Goal: Task Accomplishment & Management: Complete application form

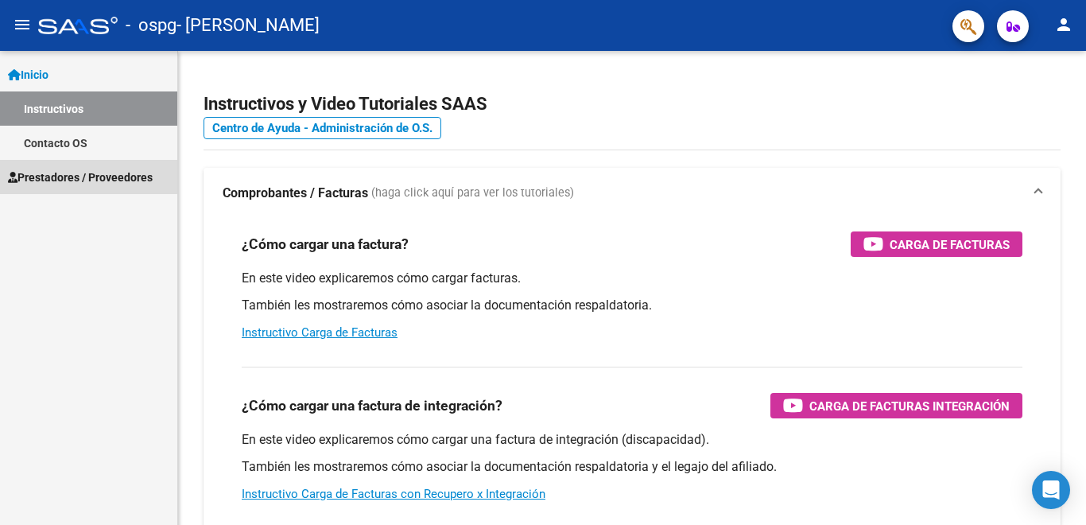
click at [68, 176] on span "Prestadores / Proveedores" at bounding box center [80, 176] width 145 height 17
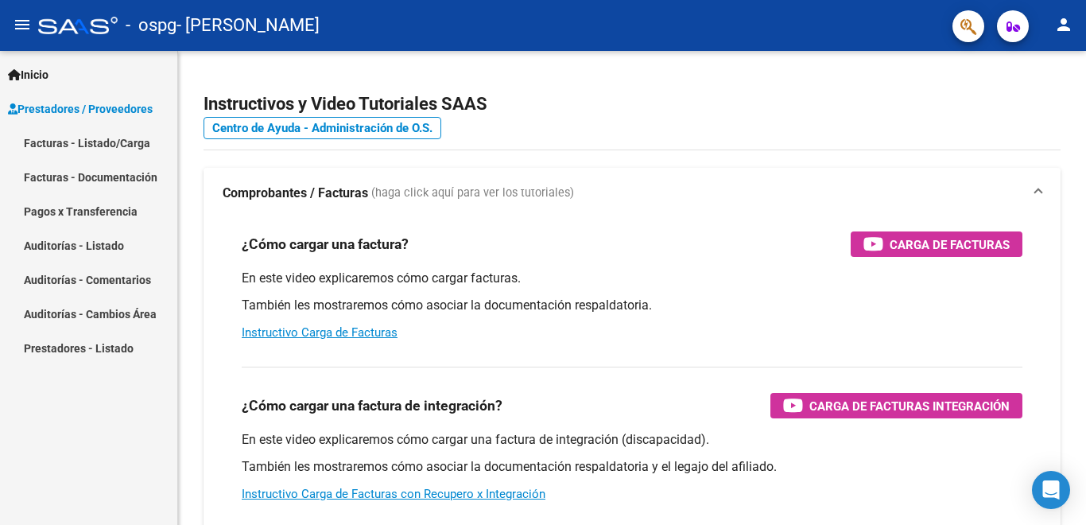
click at [138, 143] on link "Facturas - Listado/Carga" at bounding box center [88, 143] width 177 height 34
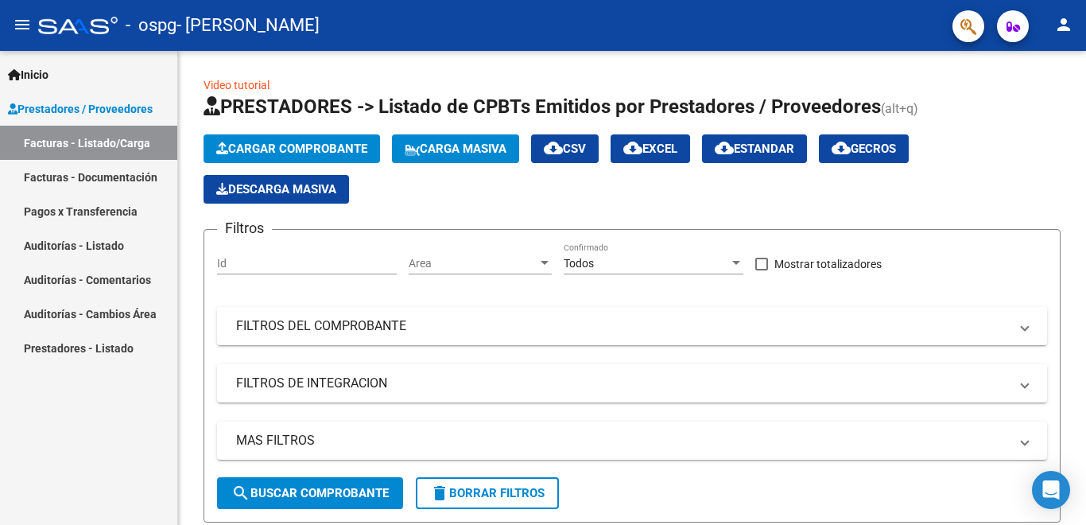
click at [119, 178] on link "Facturas - Documentación" at bounding box center [88, 177] width 177 height 34
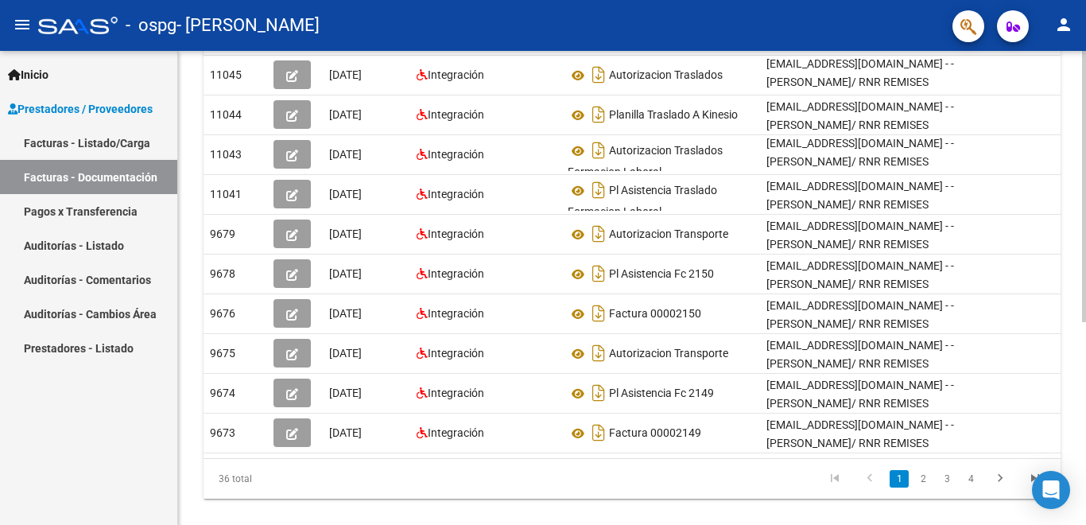
scroll to position [354, 0]
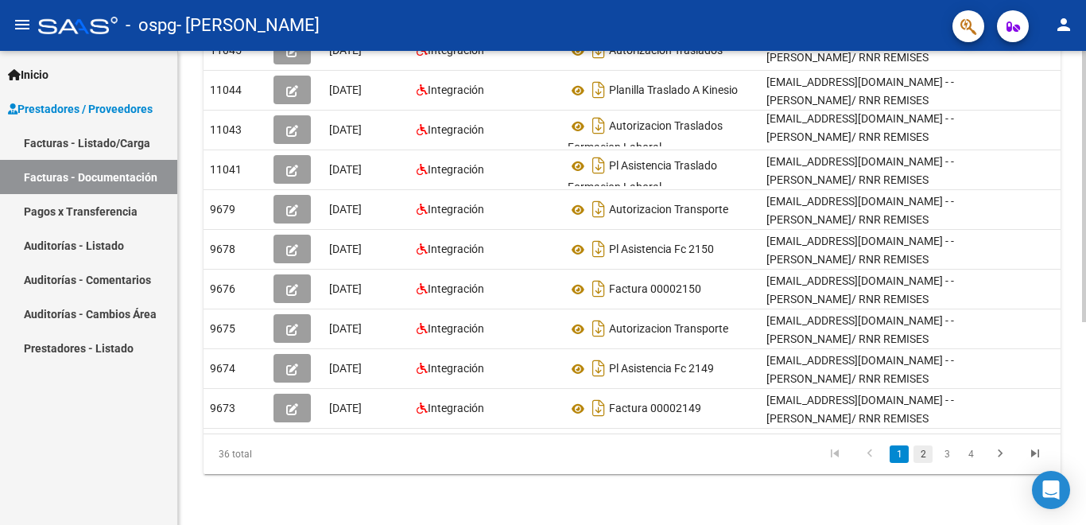
click at [922, 454] on link "2" at bounding box center [922, 453] width 19 height 17
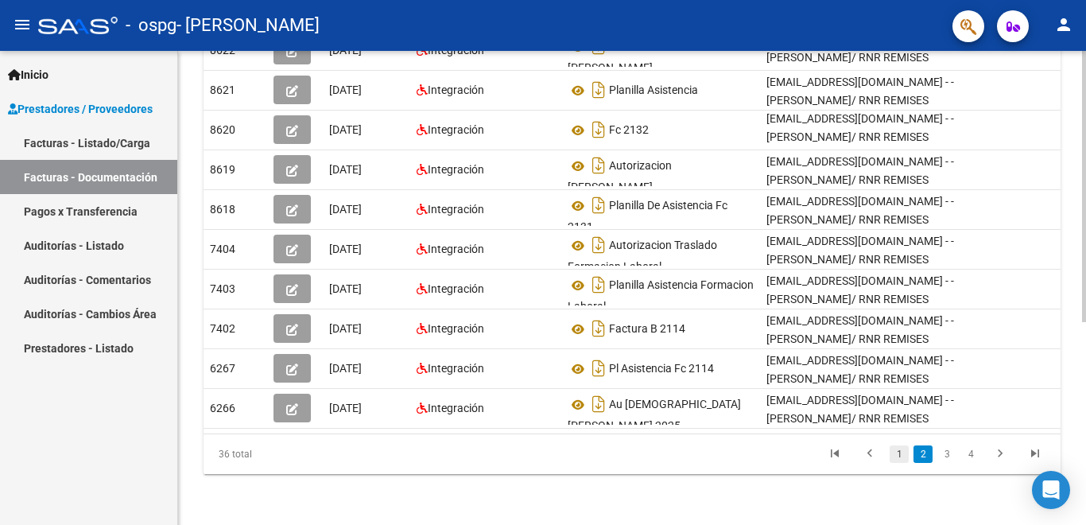
click at [902, 454] on link "1" at bounding box center [898, 453] width 19 height 17
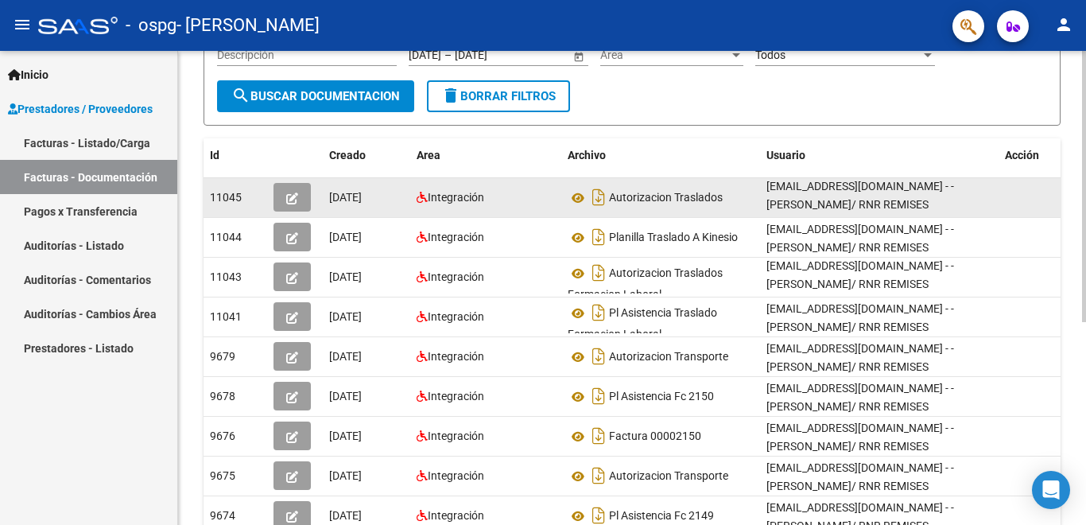
scroll to position [116, 0]
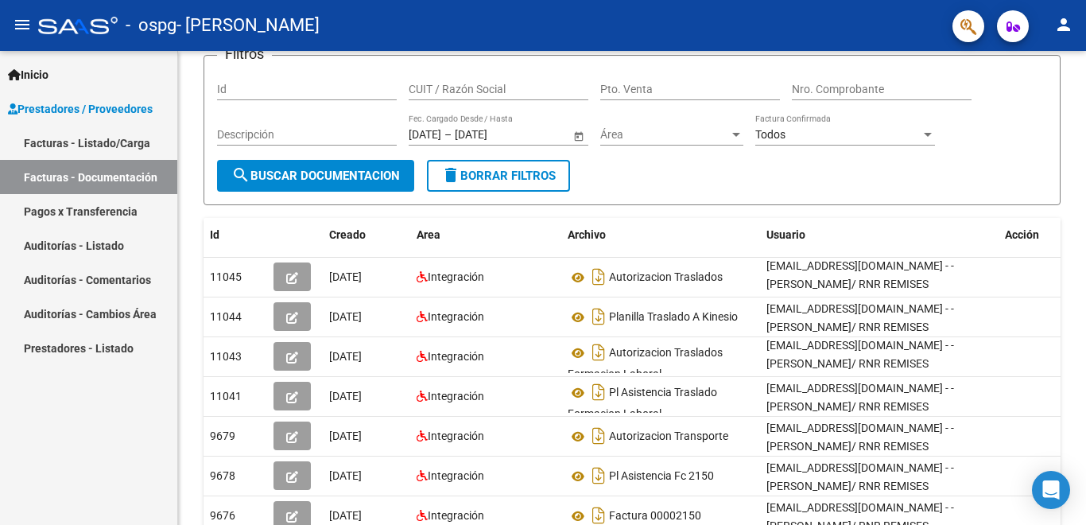
click at [53, 106] on span "Prestadores / Proveedores" at bounding box center [80, 108] width 145 height 17
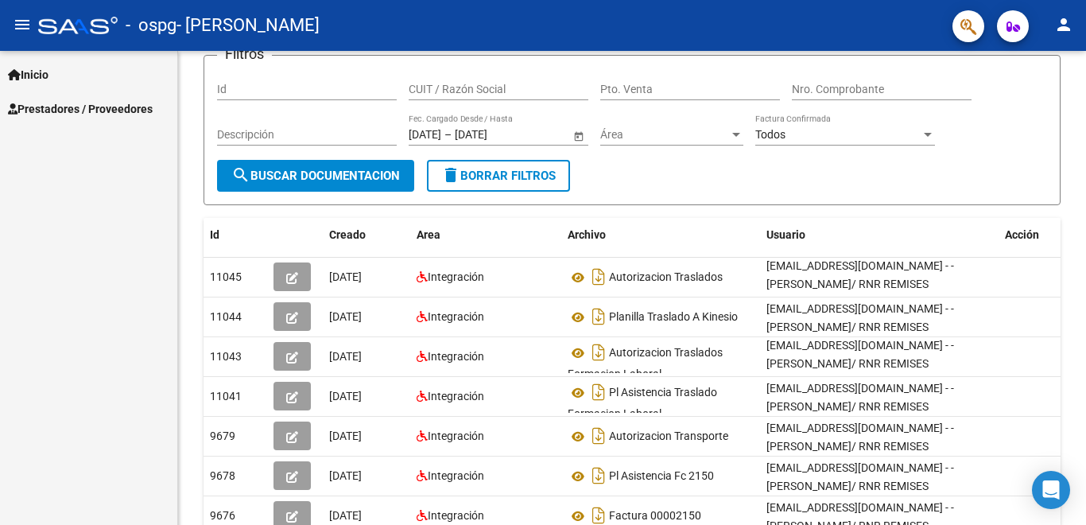
click at [54, 107] on span "Prestadores / Proveedores" at bounding box center [80, 108] width 145 height 17
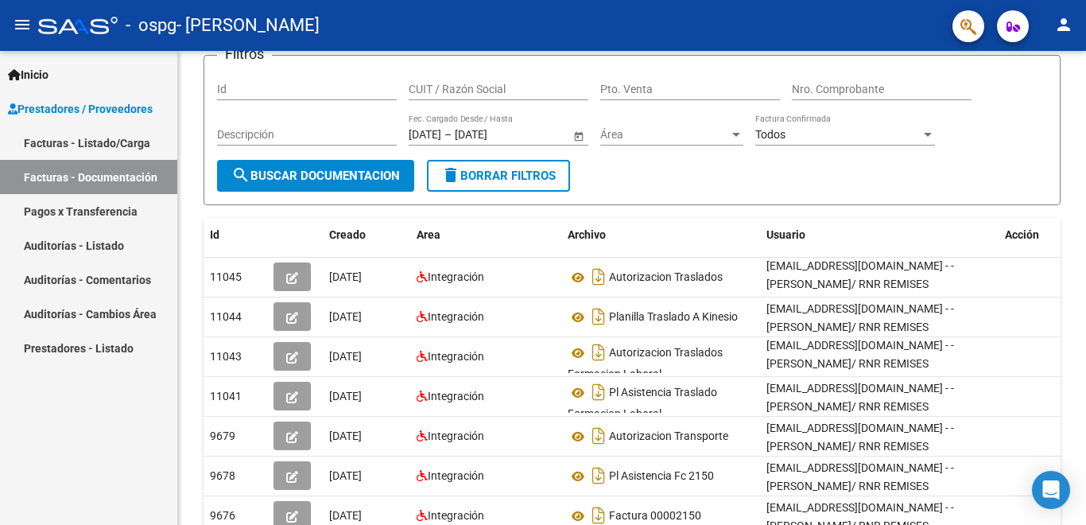
click at [105, 141] on link "Facturas - Listado/Carga" at bounding box center [88, 143] width 177 height 34
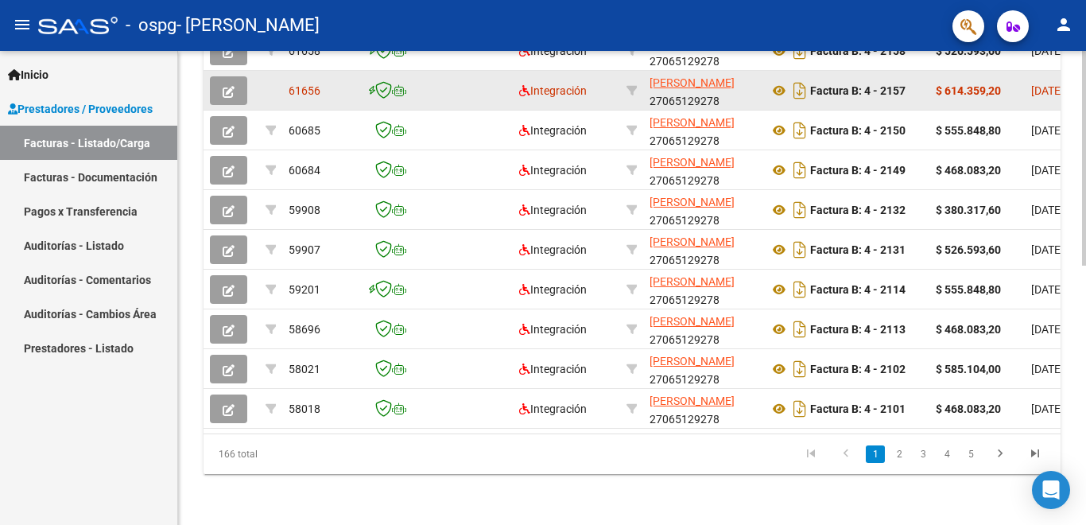
click at [229, 86] on icon "button" at bounding box center [229, 92] width 12 height 12
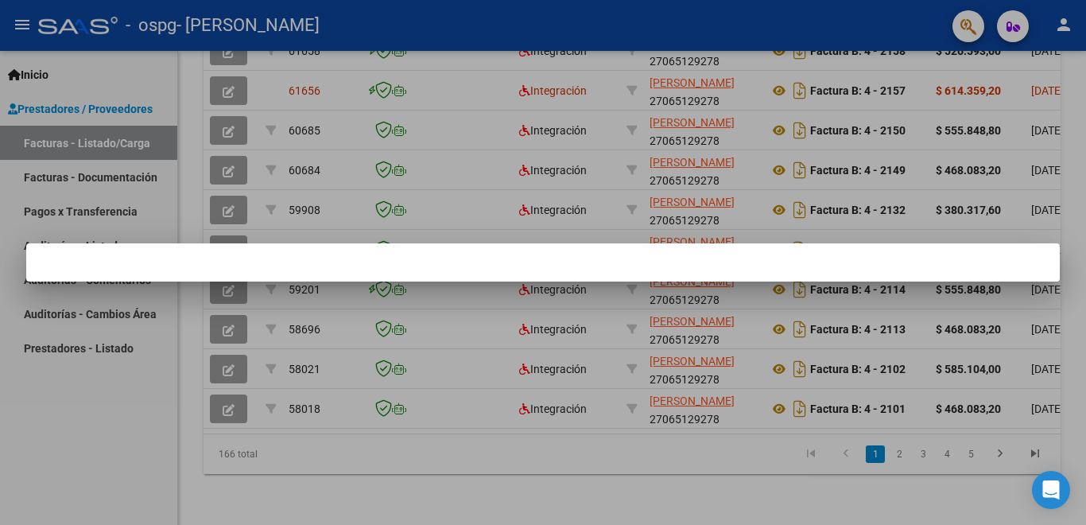
click at [157, 86] on div at bounding box center [543, 262] width 1086 height 525
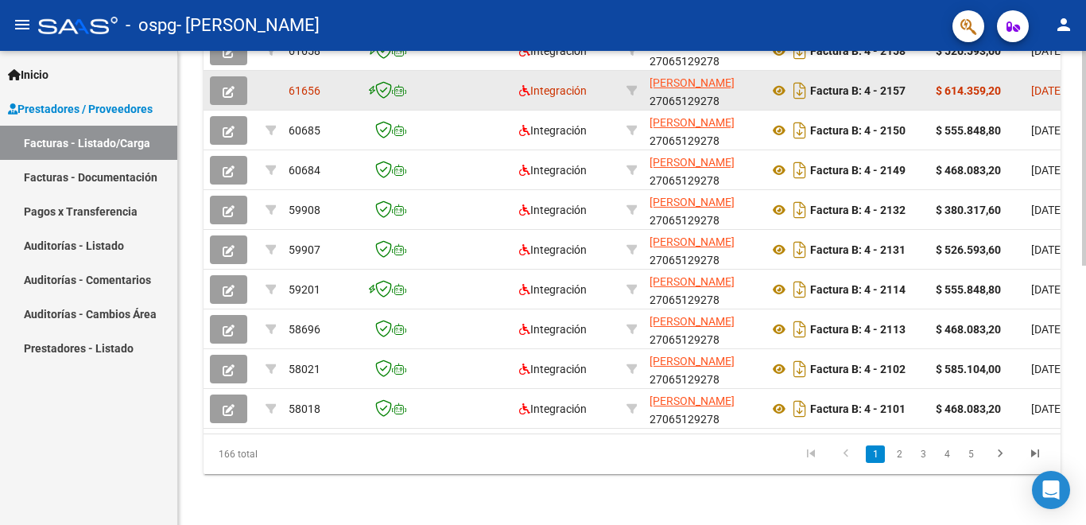
scroll to position [574, 0]
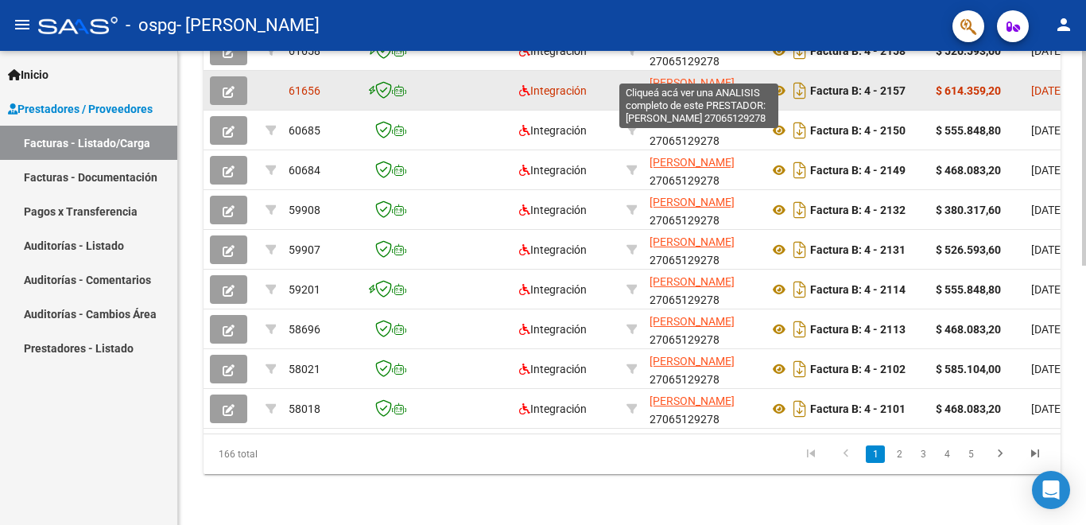
click at [691, 76] on span "[PERSON_NAME]" at bounding box center [691, 82] width 85 height 13
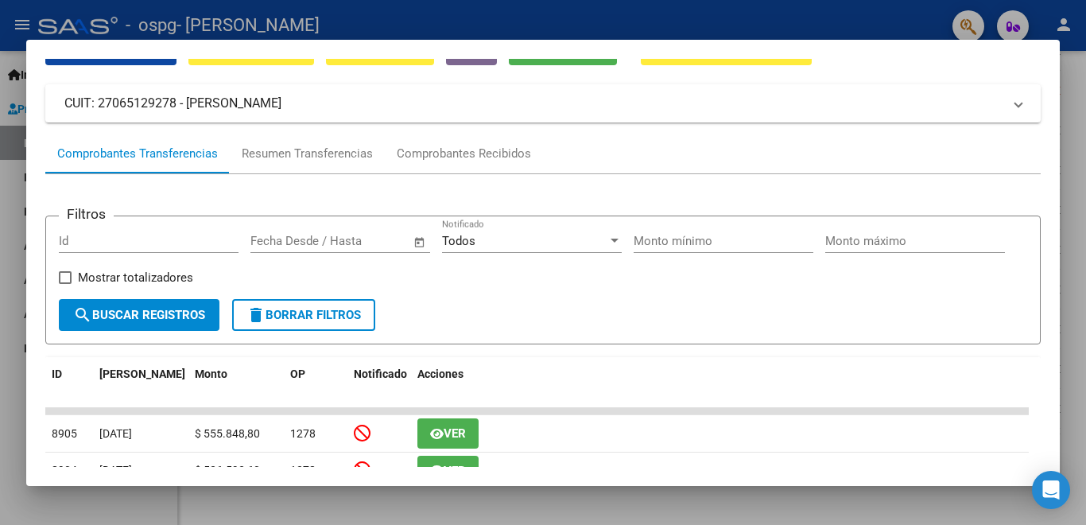
scroll to position [0, 0]
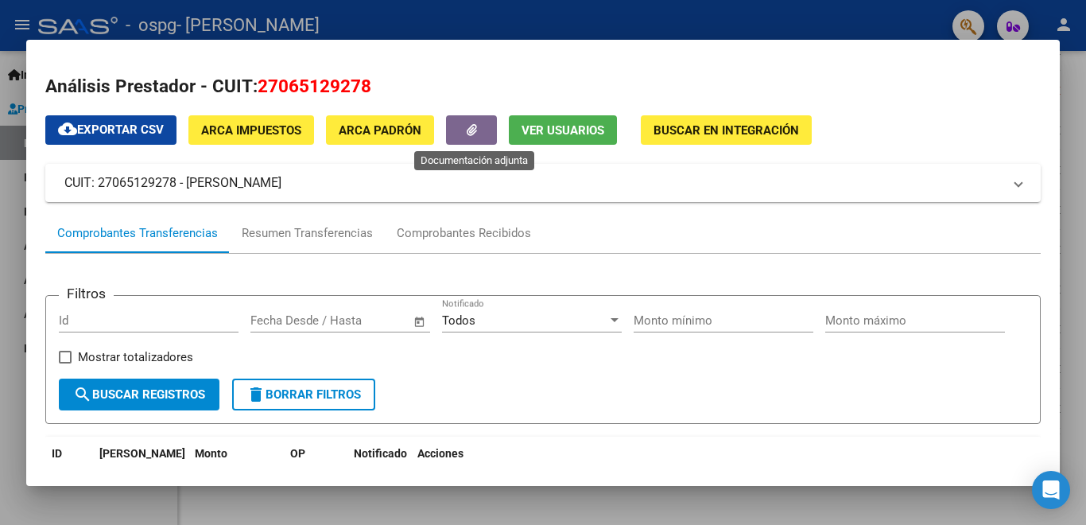
click at [474, 131] on icon "button" at bounding box center [472, 130] width 10 height 12
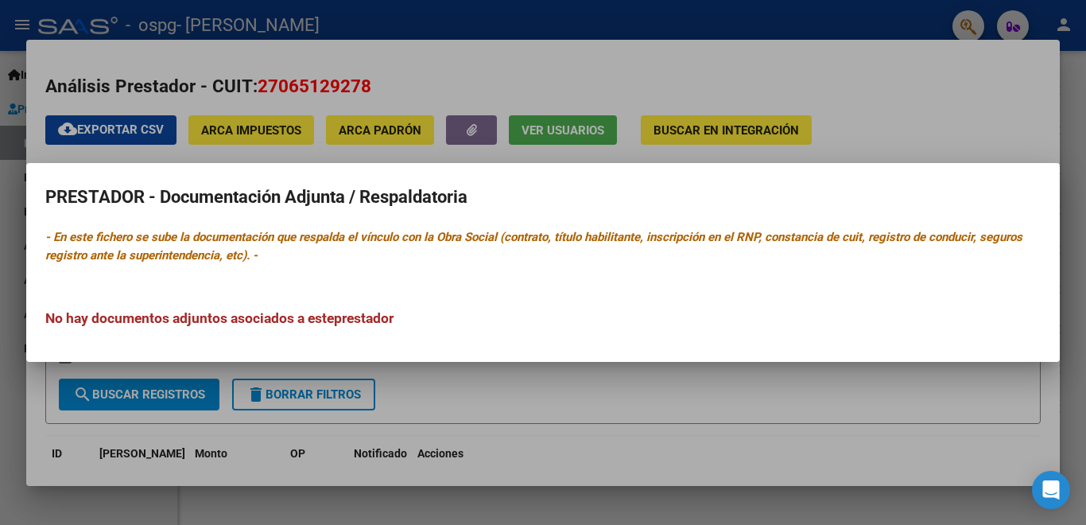
click at [527, 103] on div at bounding box center [543, 262] width 1086 height 525
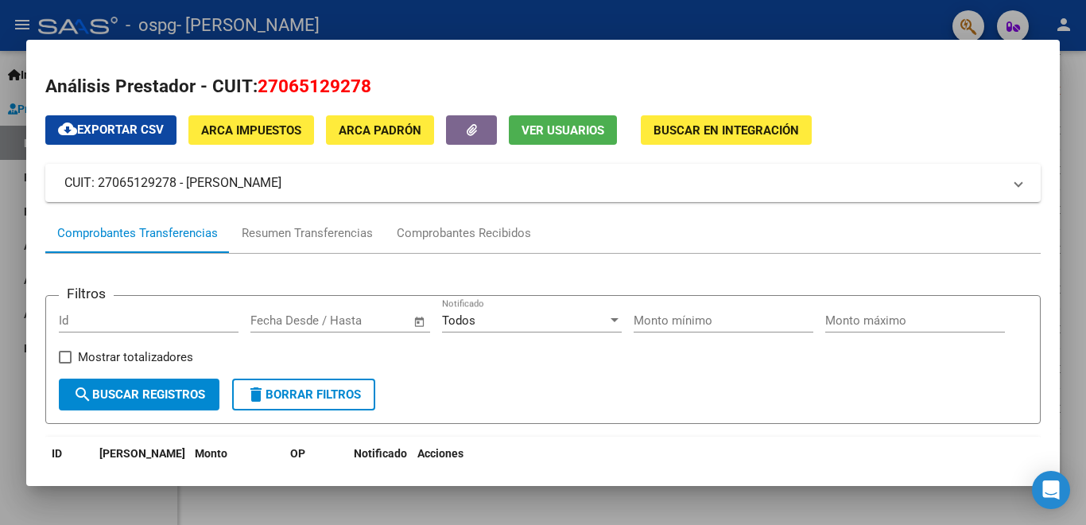
click at [525, 70] on mat-dialog-content "Análisis Prestador - CUIT: 27065129278 cloud_download Exportar CSV ARCA Impuest…" at bounding box center [542, 263] width 1033 height 408
drag, startPoint x: 15, startPoint y: 138, endPoint x: 21, endPoint y: 130, distance: 10.4
click at [21, 130] on div at bounding box center [543, 262] width 1086 height 525
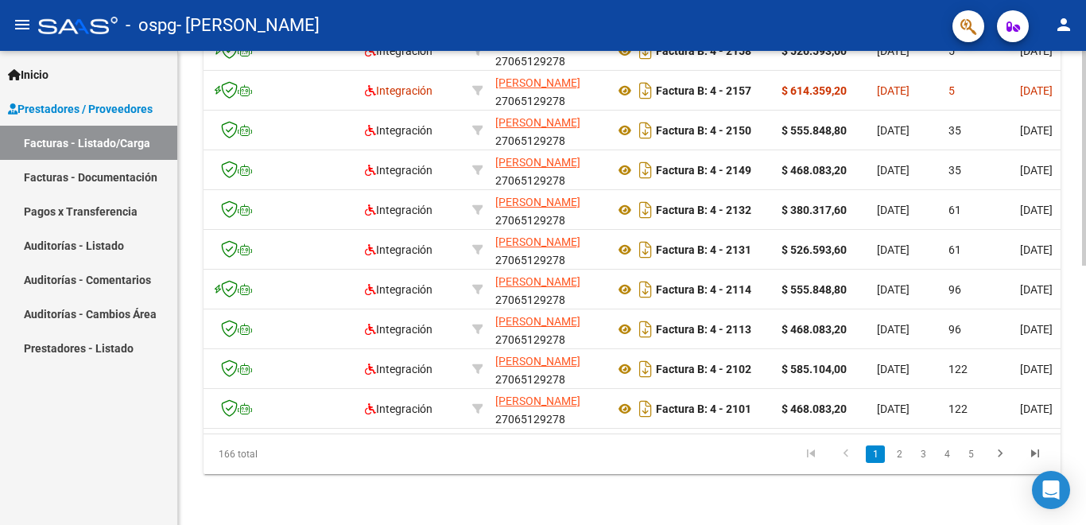
scroll to position [0, 338]
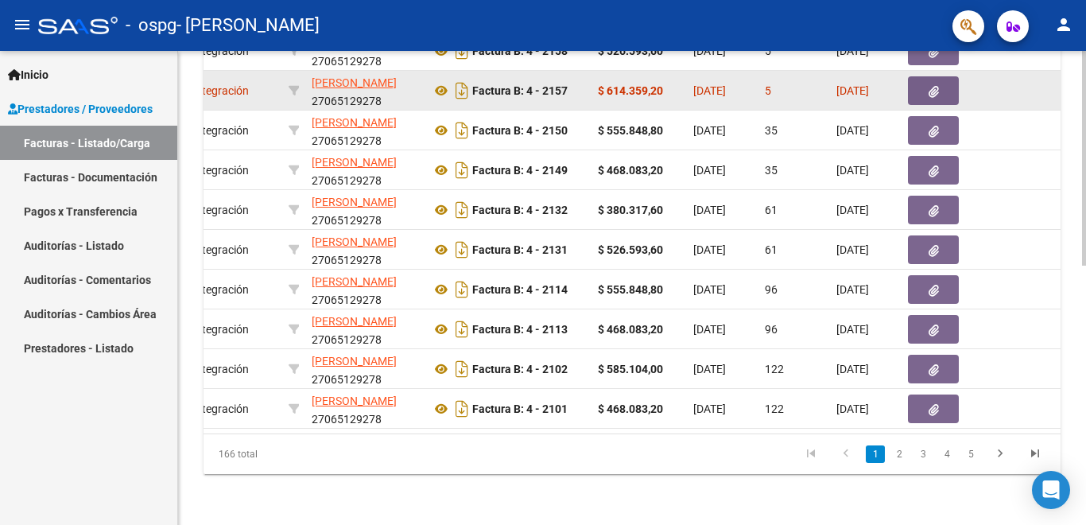
click at [933, 86] on icon "button" at bounding box center [933, 92] width 10 height 12
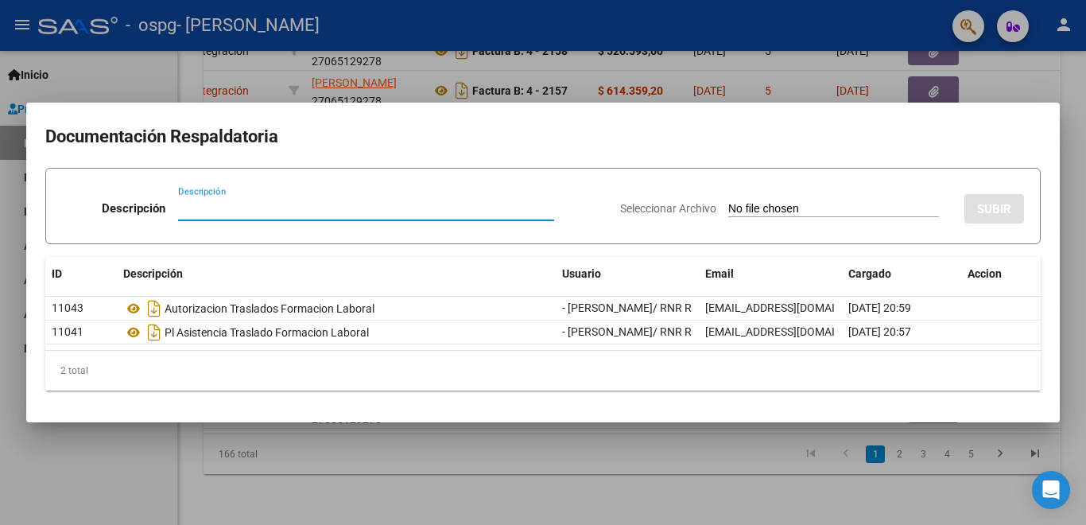
click at [126, 86] on div at bounding box center [543, 262] width 1086 height 525
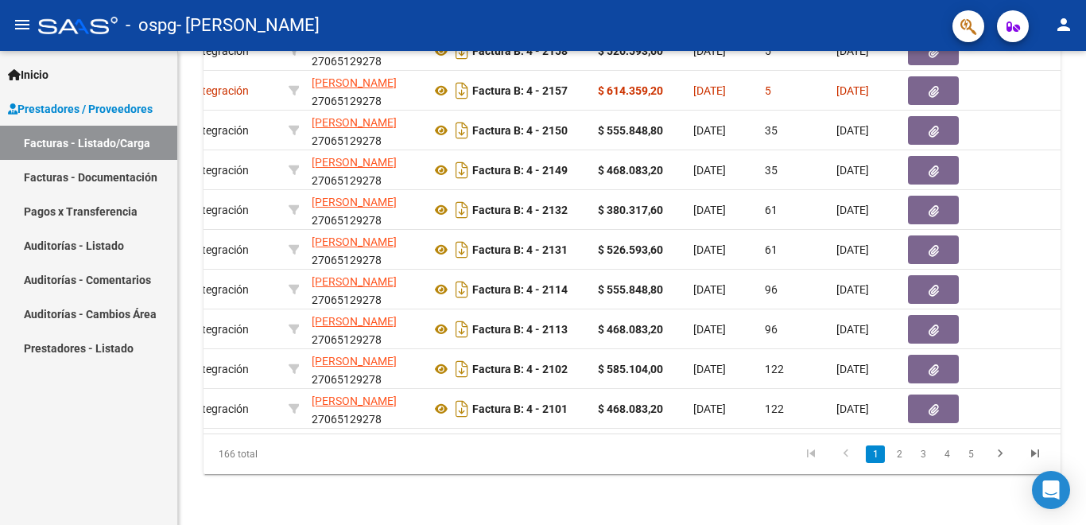
click at [107, 108] on span "Prestadores / Proveedores" at bounding box center [80, 108] width 145 height 17
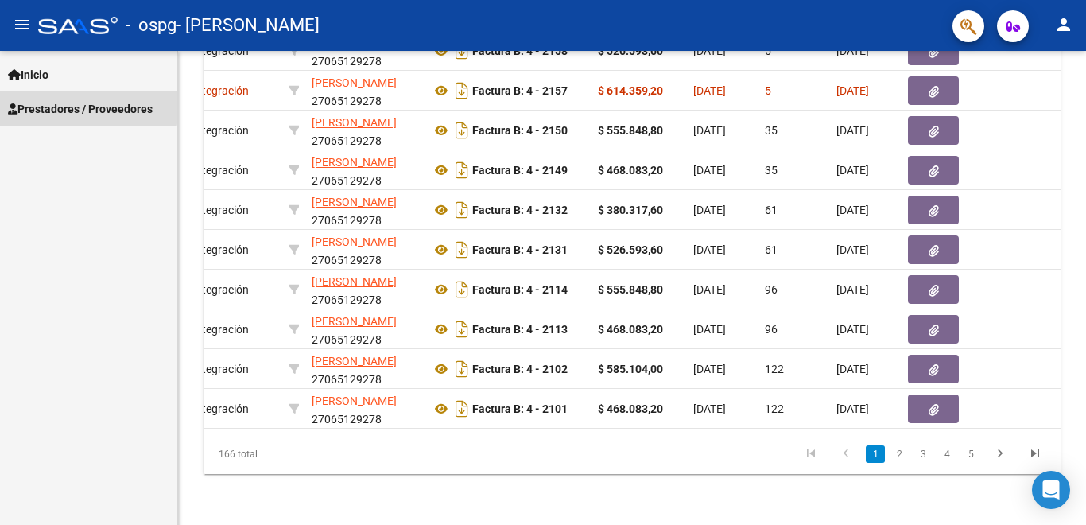
click at [68, 105] on span "Prestadores / Proveedores" at bounding box center [80, 108] width 145 height 17
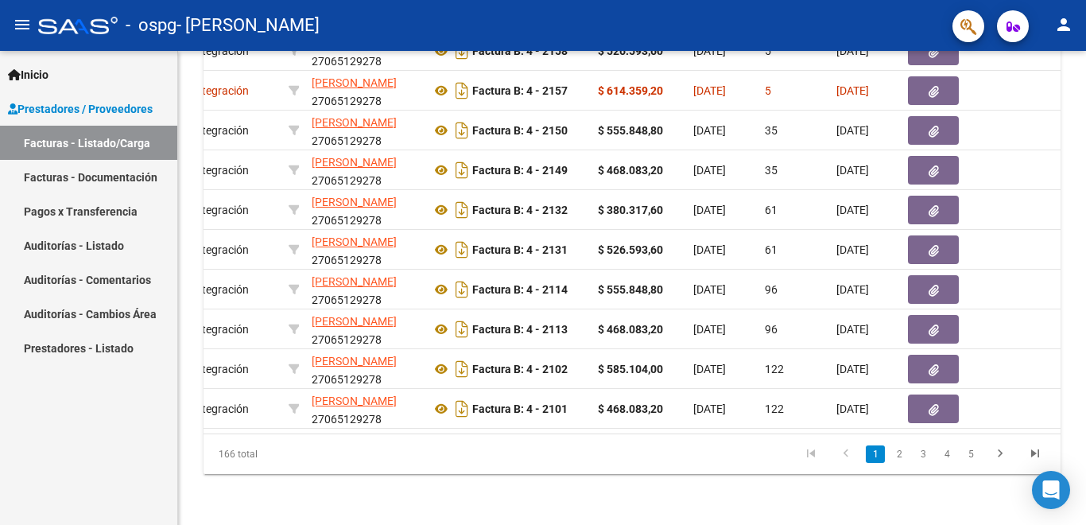
click at [97, 145] on link "Facturas - Listado/Carga" at bounding box center [88, 143] width 177 height 34
click at [98, 143] on link "Facturas - Listado/Carga" at bounding box center [88, 143] width 177 height 34
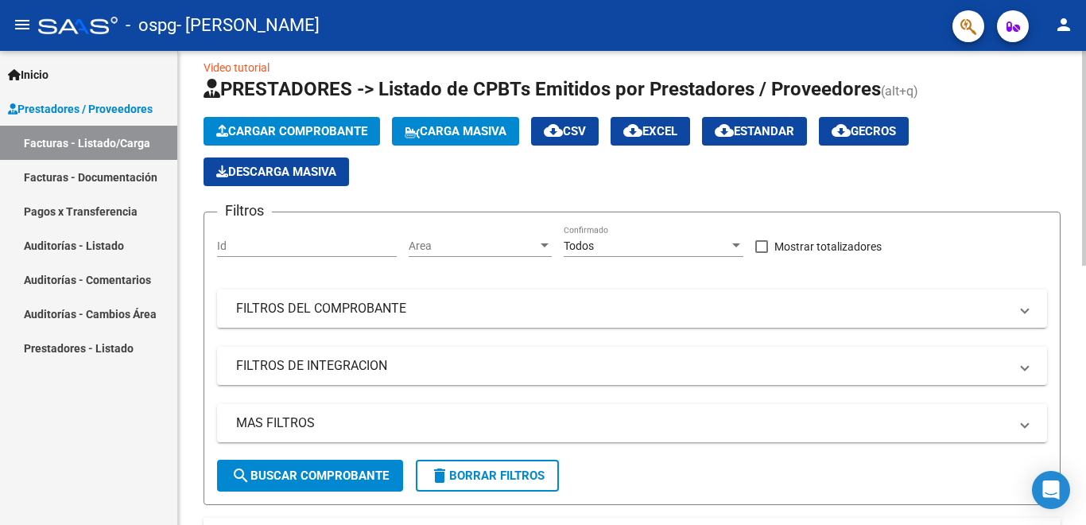
scroll to position [0, 0]
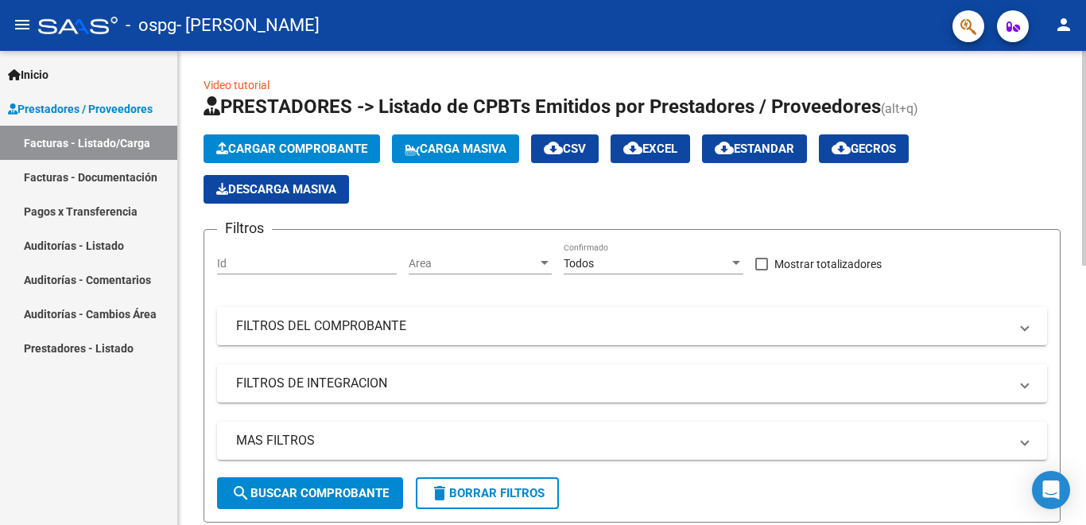
click at [335, 144] on span "Cargar Comprobante" at bounding box center [291, 148] width 151 height 14
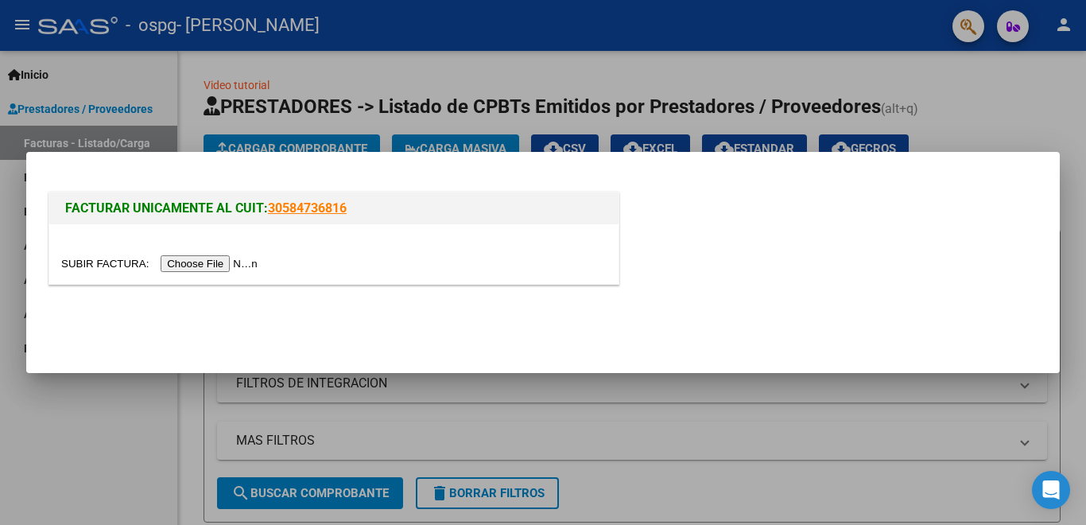
click at [244, 265] on input "file" at bounding box center [161, 263] width 201 height 17
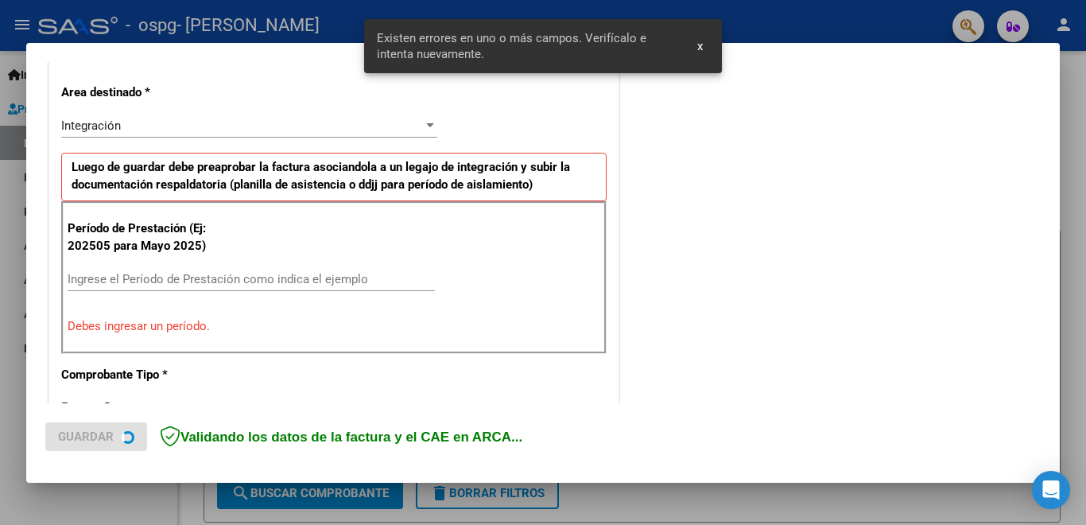
scroll to position [383, 0]
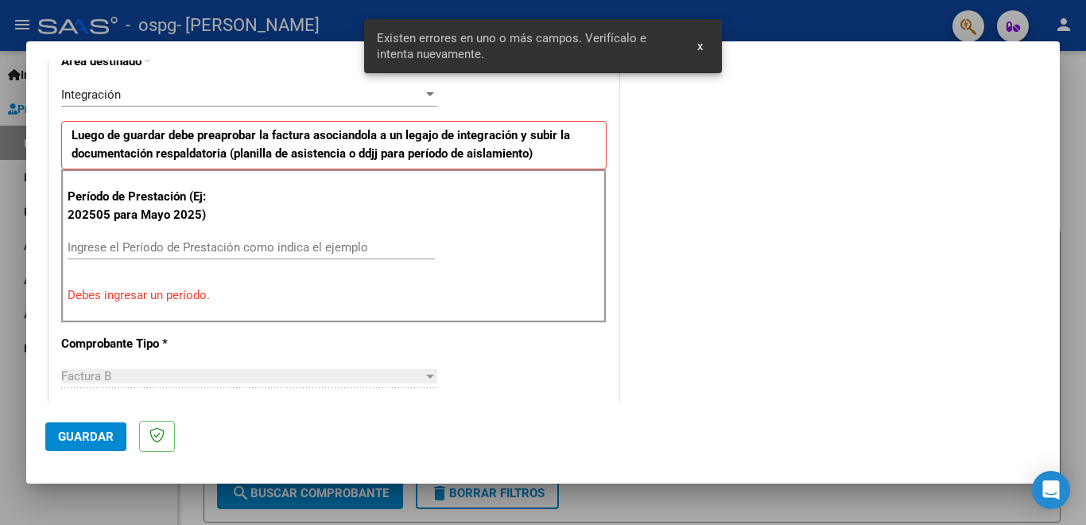
click at [362, 249] on input "Ingrese el Período de Prestación como indica el ejemplo" at bounding box center [251, 247] width 367 height 14
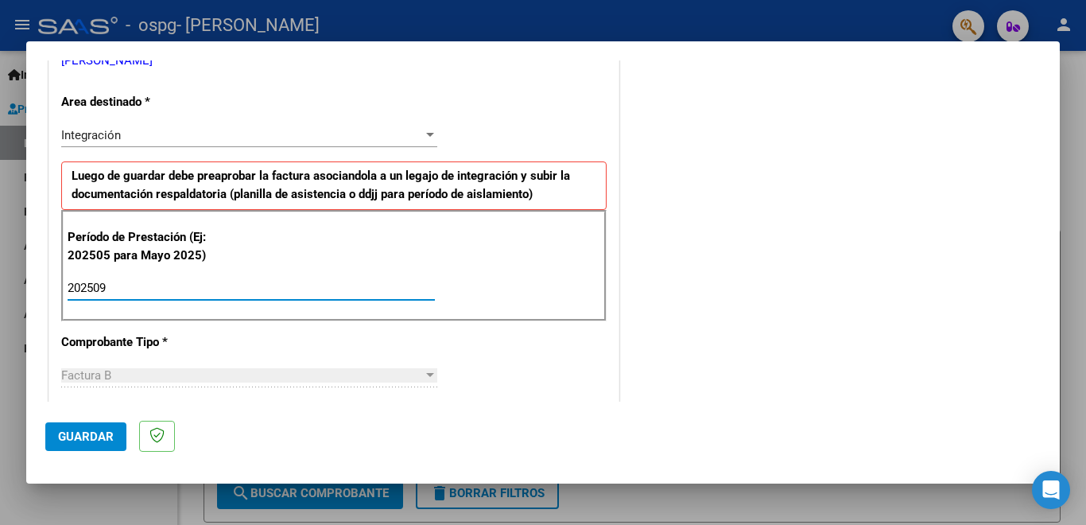
scroll to position [581, 0]
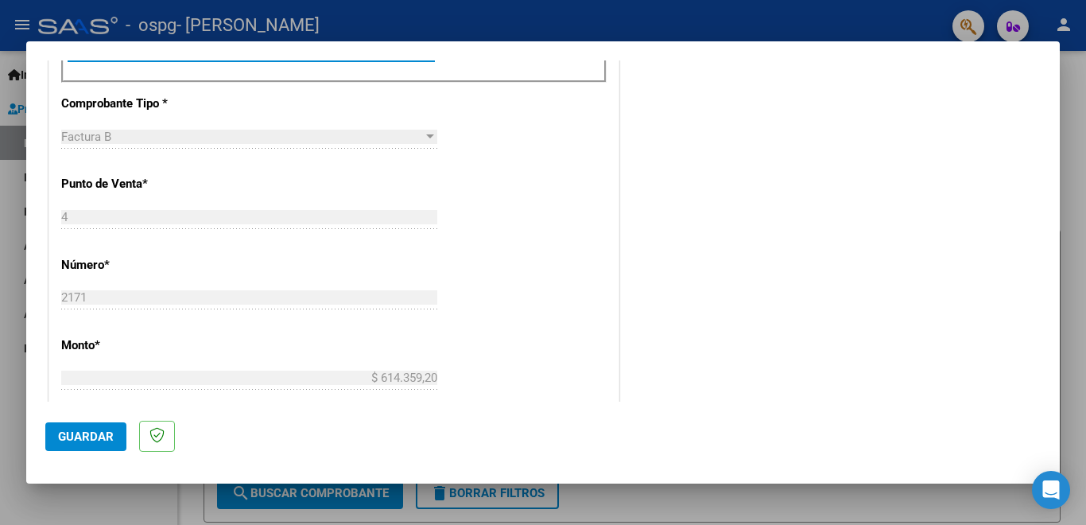
type input "202509"
click at [89, 433] on span "Guardar" at bounding box center [86, 436] width 56 height 14
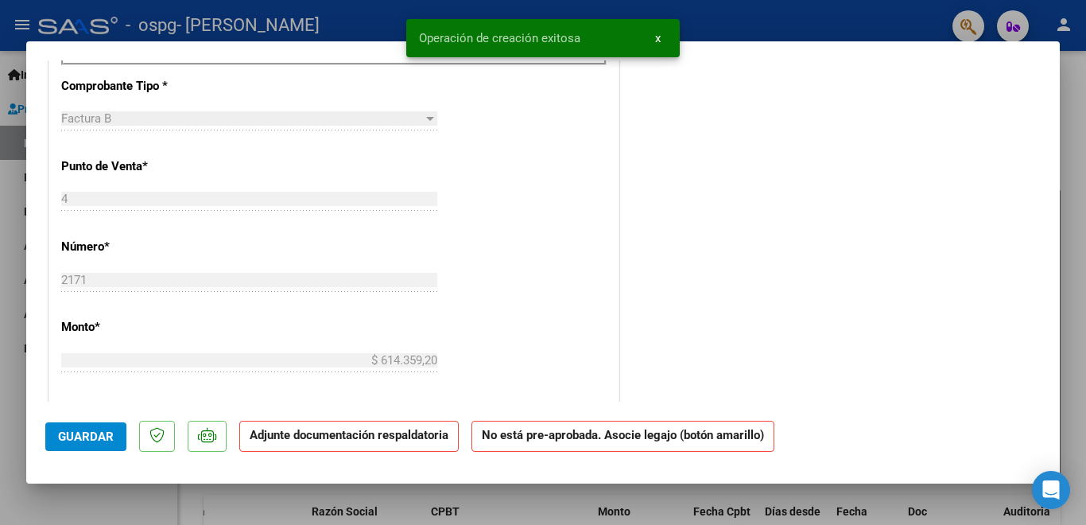
scroll to position [0, 0]
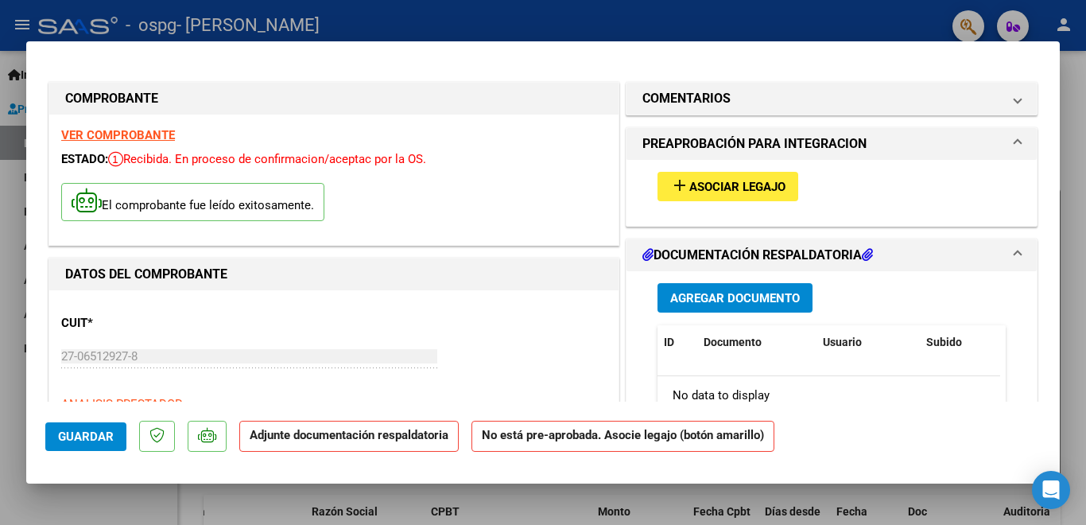
click at [745, 182] on span "Asociar Legajo" at bounding box center [737, 187] width 96 height 14
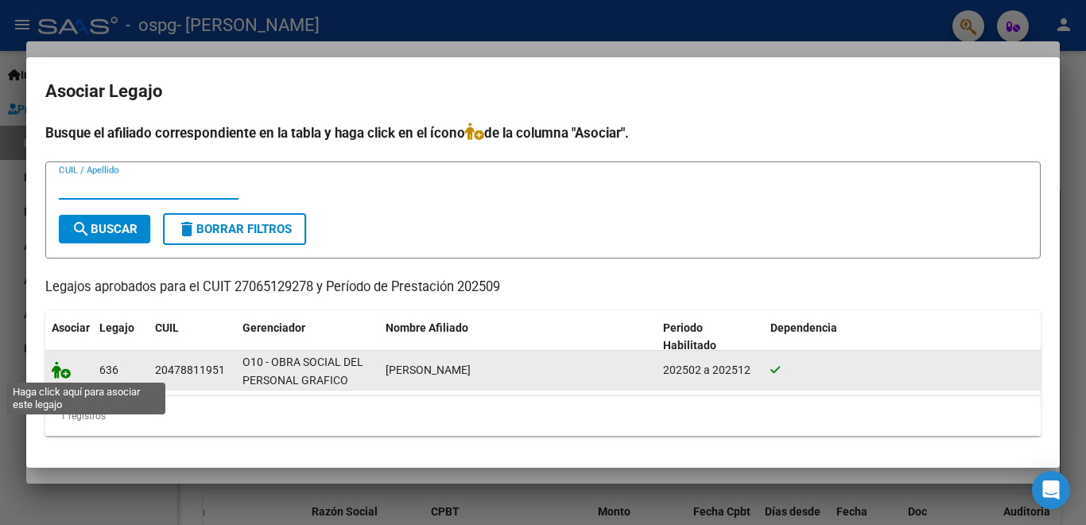
click at [55, 374] on icon at bounding box center [61, 369] width 19 height 17
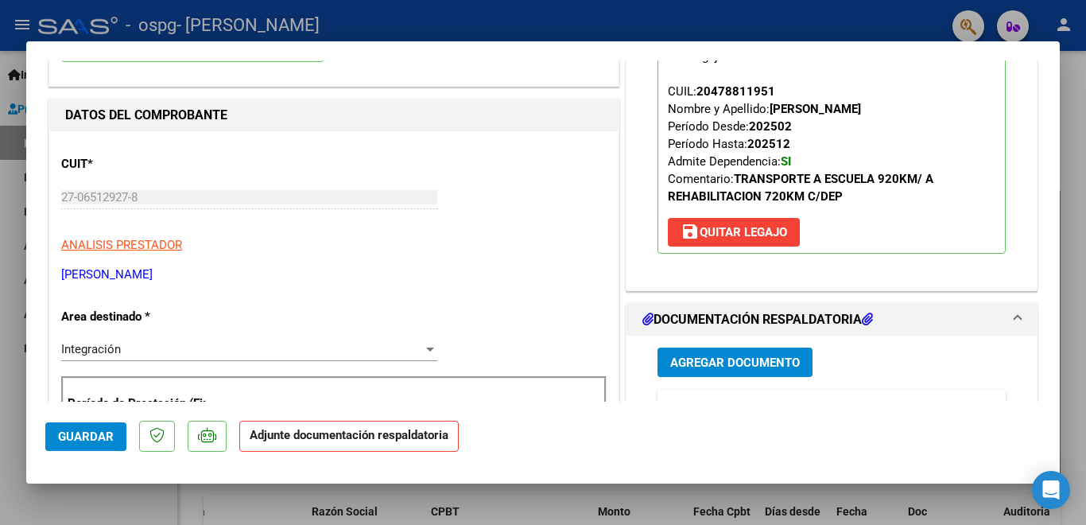
scroll to position [238, 0]
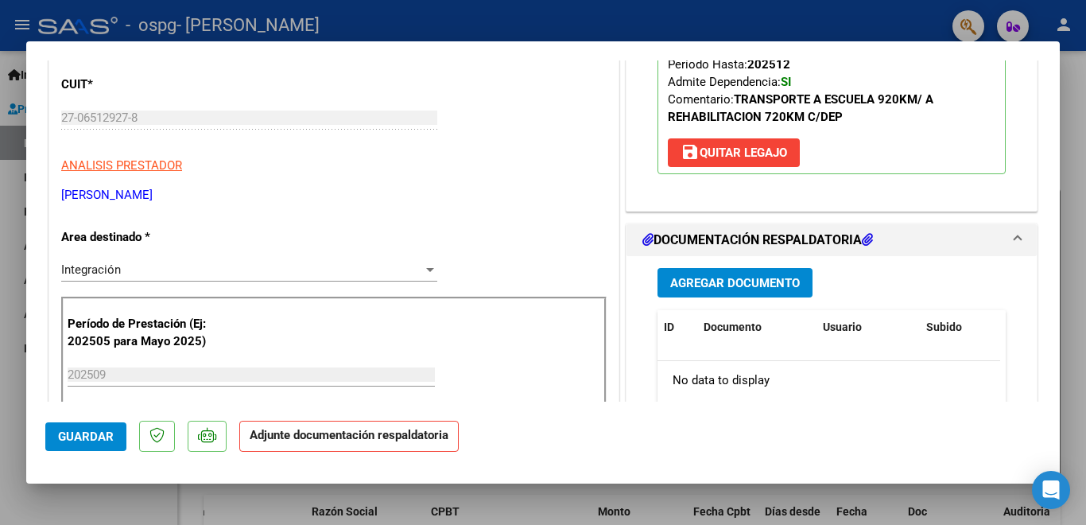
click at [761, 285] on span "Agregar Documento" at bounding box center [735, 283] width 130 height 14
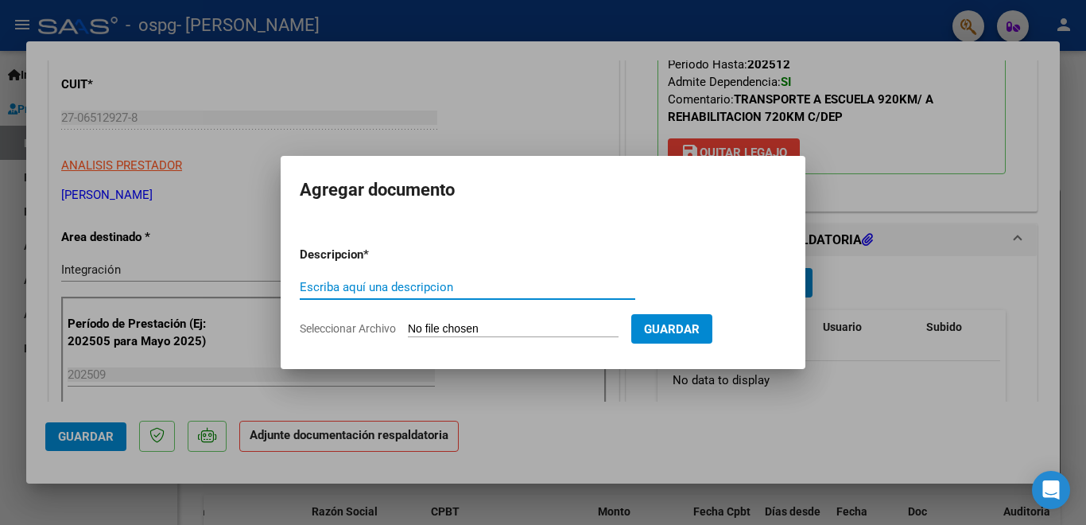
click at [462, 284] on input "Escriba aquí una descripcion" at bounding box center [467, 287] width 335 height 14
type input "P"
type input "FC 2171"
click at [536, 330] on input "Seleccionar Archivo" at bounding box center [513, 329] width 211 height 15
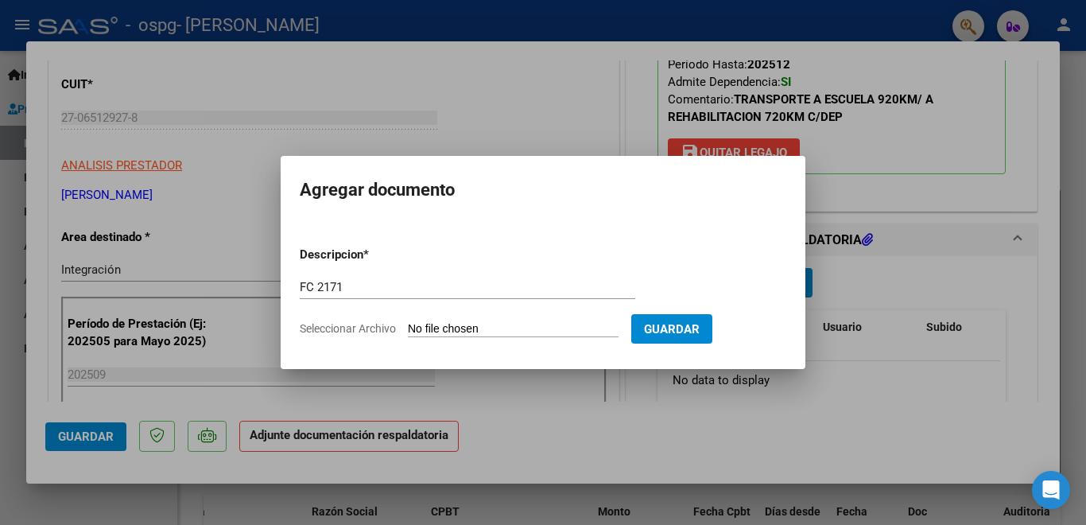
type input "C:\fakepath\FC 2171.pdf"
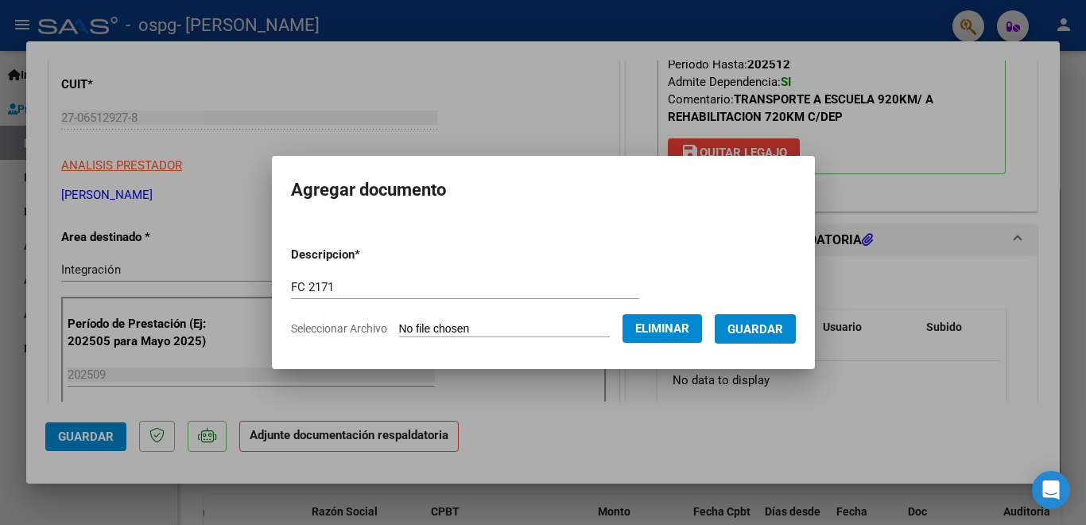
click at [783, 327] on span "Guardar" at bounding box center [755, 329] width 56 height 14
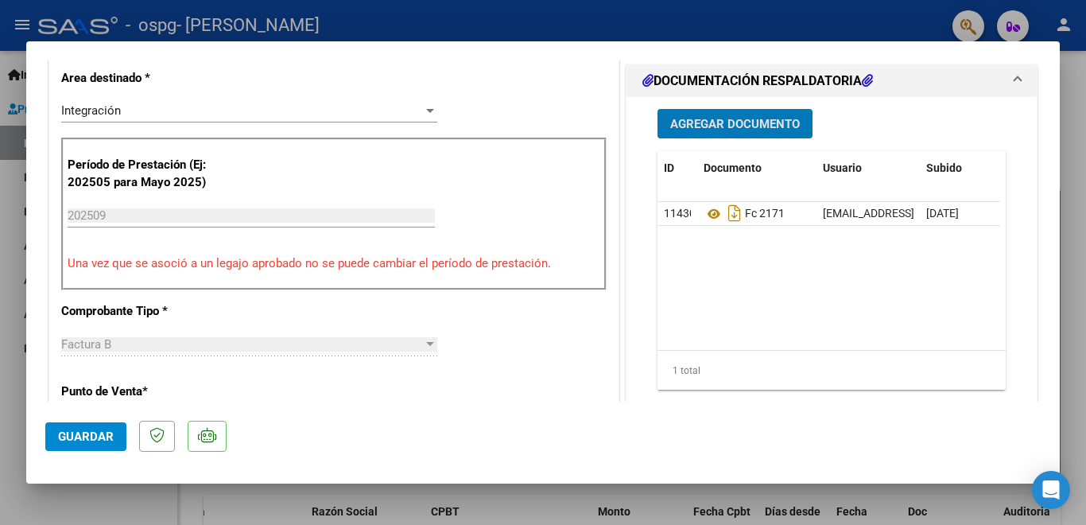
scroll to position [318, 0]
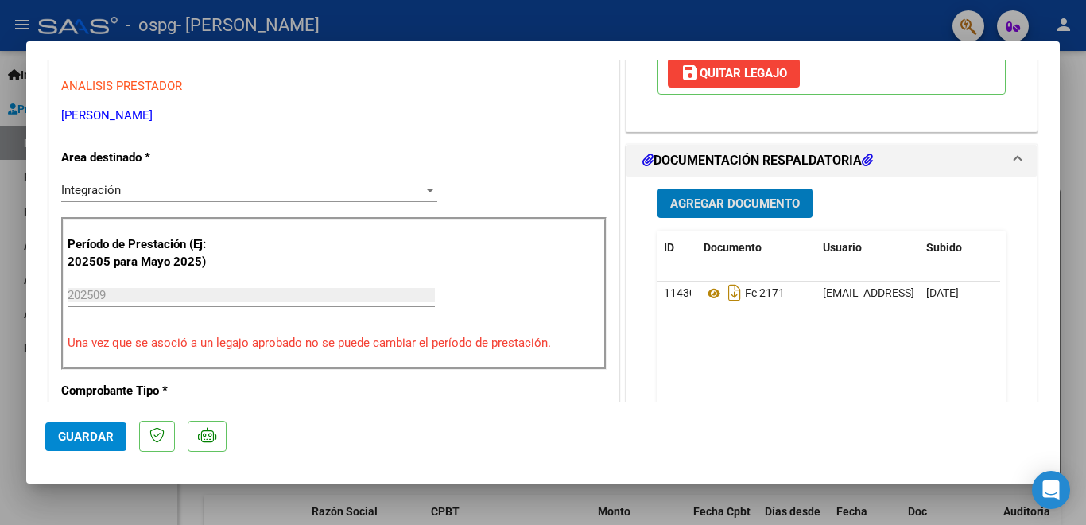
click at [753, 205] on span "Agregar Documento" at bounding box center [735, 203] width 130 height 14
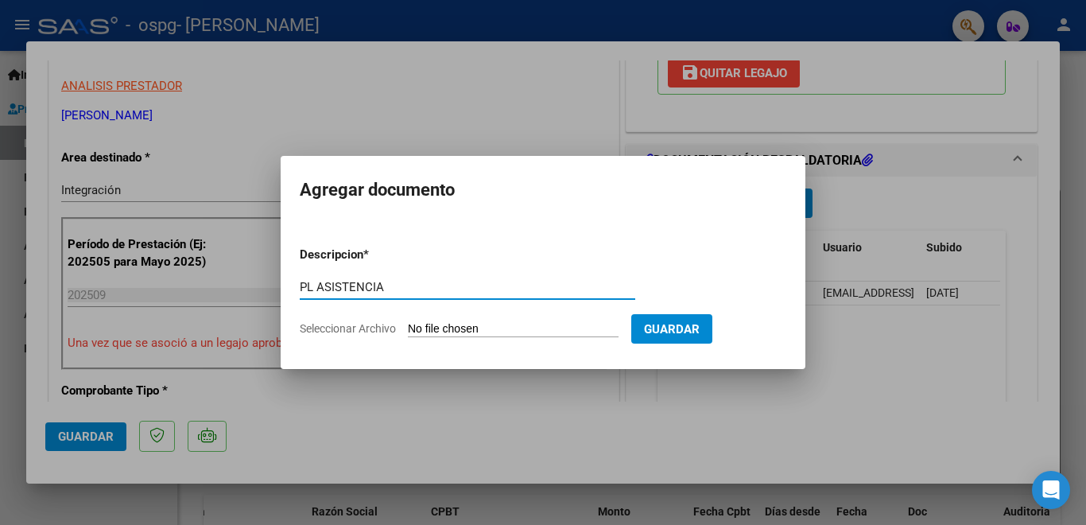
type input "PL ASISTENCIA"
click at [569, 326] on input "Seleccionar Archivo" at bounding box center [513, 329] width 211 height 15
click at [566, 320] on form "Descripcion * PL ASISTENCIA Escriba aquí una descripcion Seleccionar Archivo Gu…" at bounding box center [543, 292] width 486 height 116
click at [549, 330] on input "Seleccionar Archivo" at bounding box center [513, 329] width 211 height 15
type input "C:\fakepath\PL ASISTENCIA FC 2171.pdf"
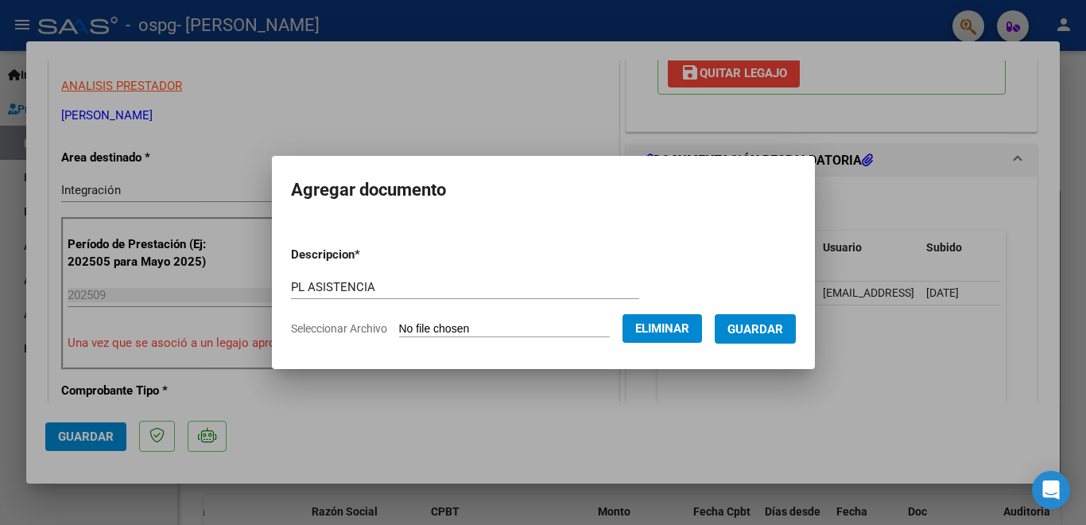
click at [780, 327] on span "Guardar" at bounding box center [755, 329] width 56 height 14
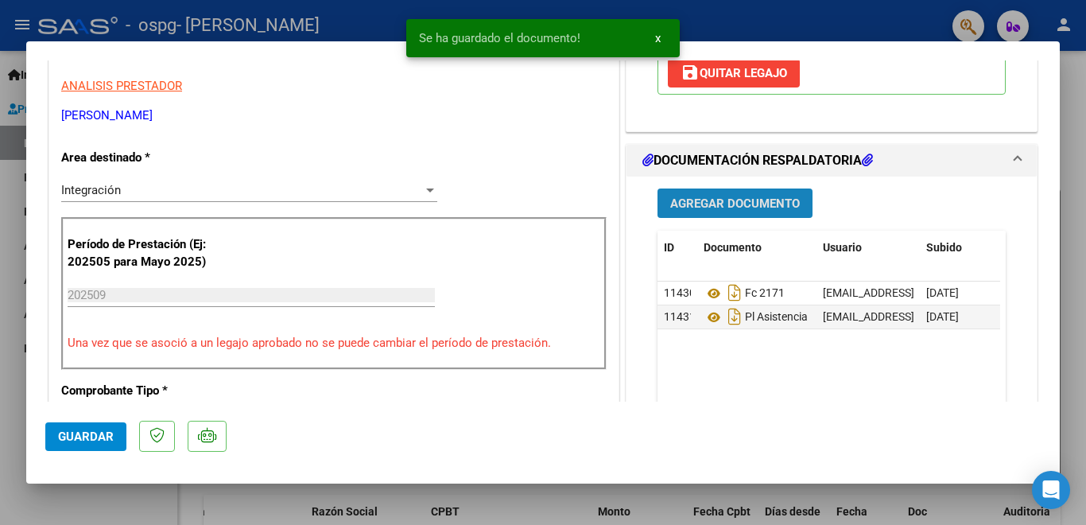
click at [750, 198] on span "Agregar Documento" at bounding box center [735, 203] width 130 height 14
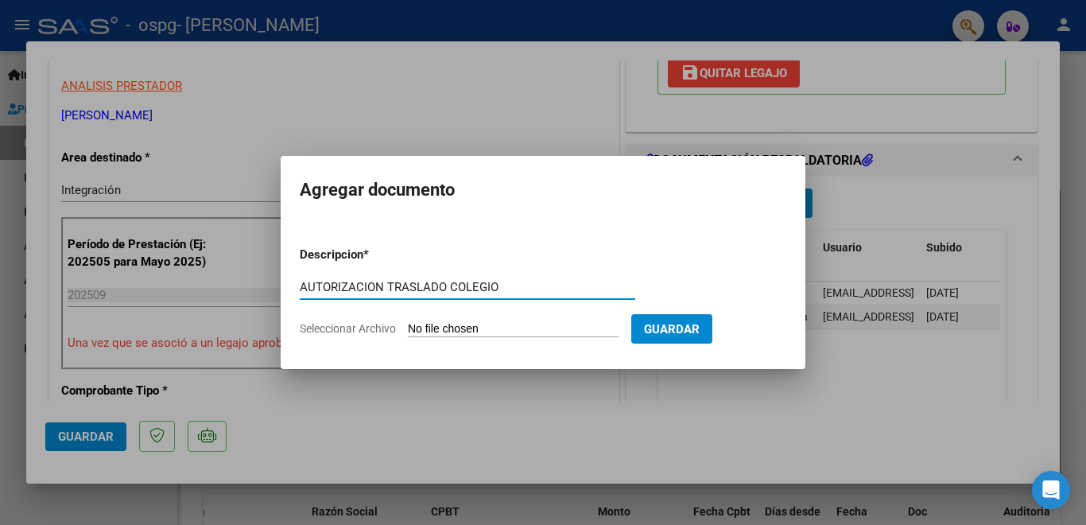
type input "AUTORIZACION TRASLADO COLEGIO"
click at [532, 325] on input "Seleccionar Archivo" at bounding box center [513, 329] width 211 height 15
type input "C:\fakepath\AU [PERSON_NAME] KINESIO 2025.pdf"
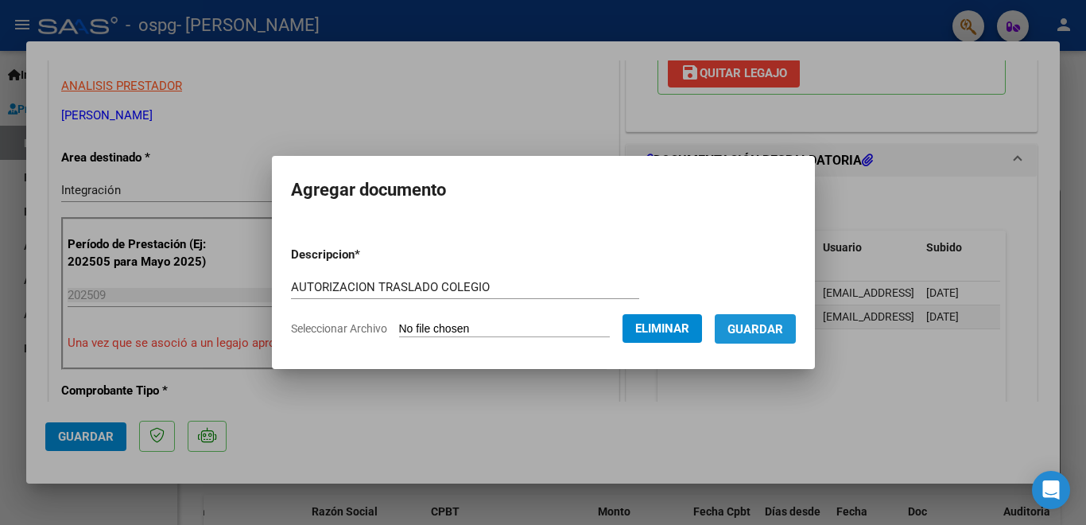
click at [781, 328] on span "Guardar" at bounding box center [755, 329] width 56 height 14
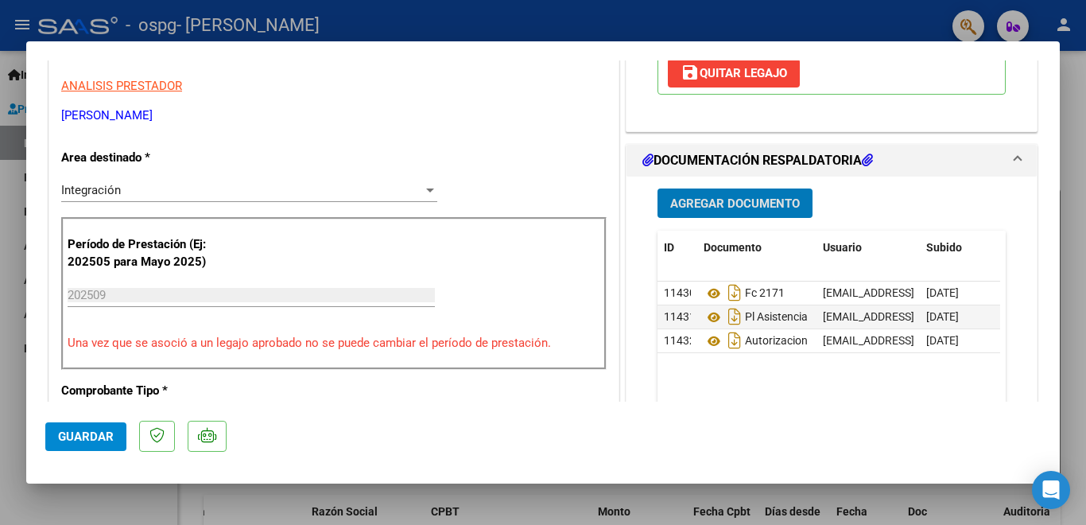
click at [97, 435] on span "Guardar" at bounding box center [86, 436] width 56 height 14
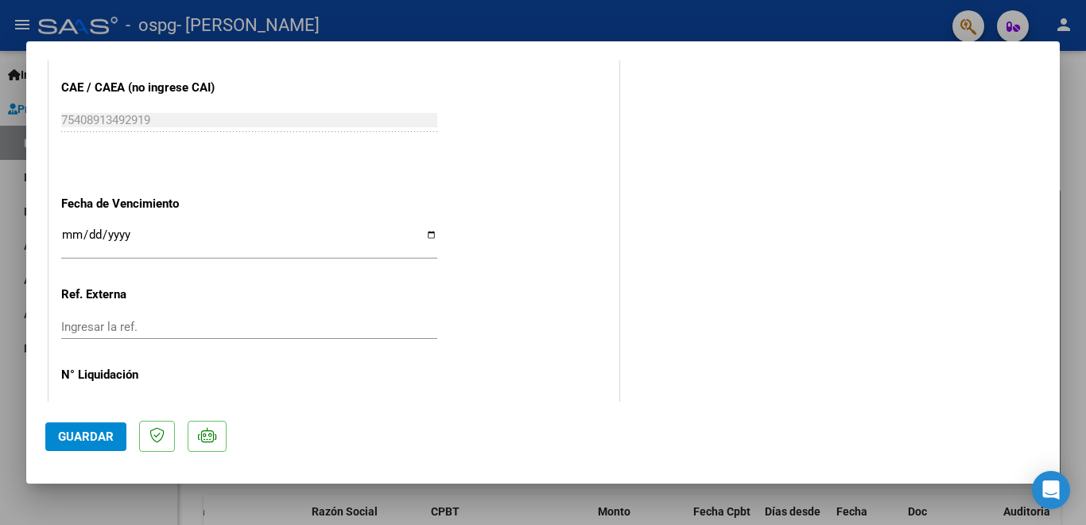
scroll to position [1082, 0]
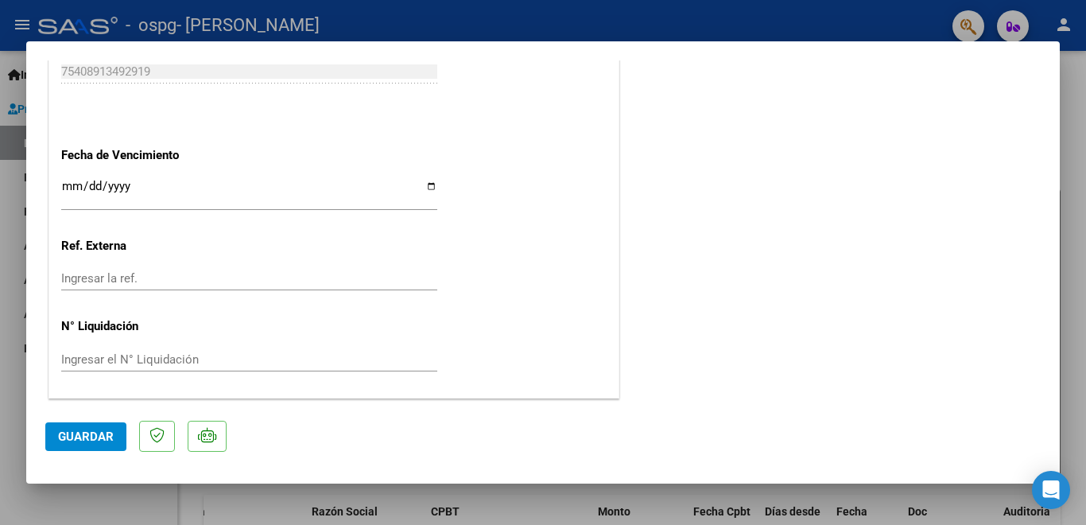
click at [71, 179] on div "Ingresar la fecha" at bounding box center [249, 193] width 376 height 34
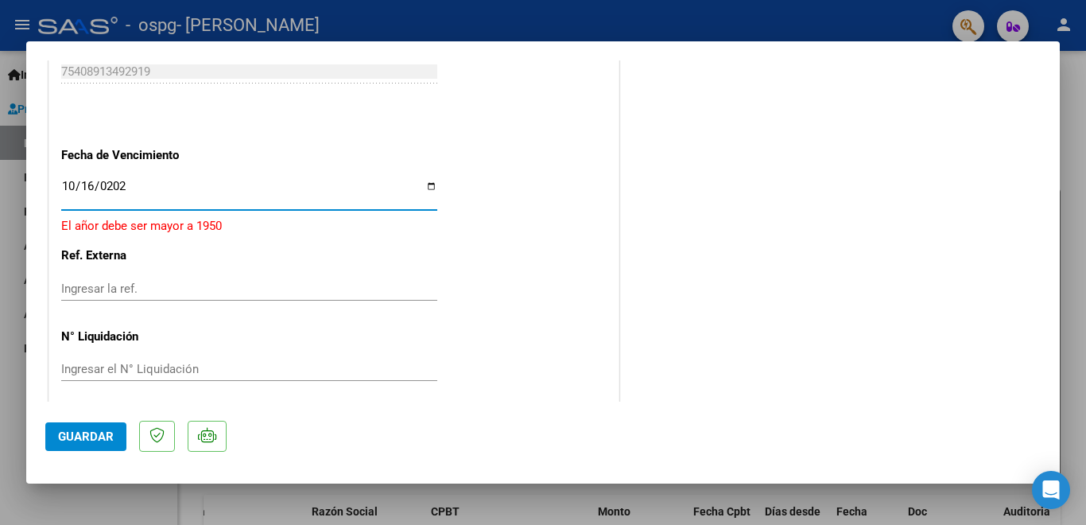
type input "[DATE]"
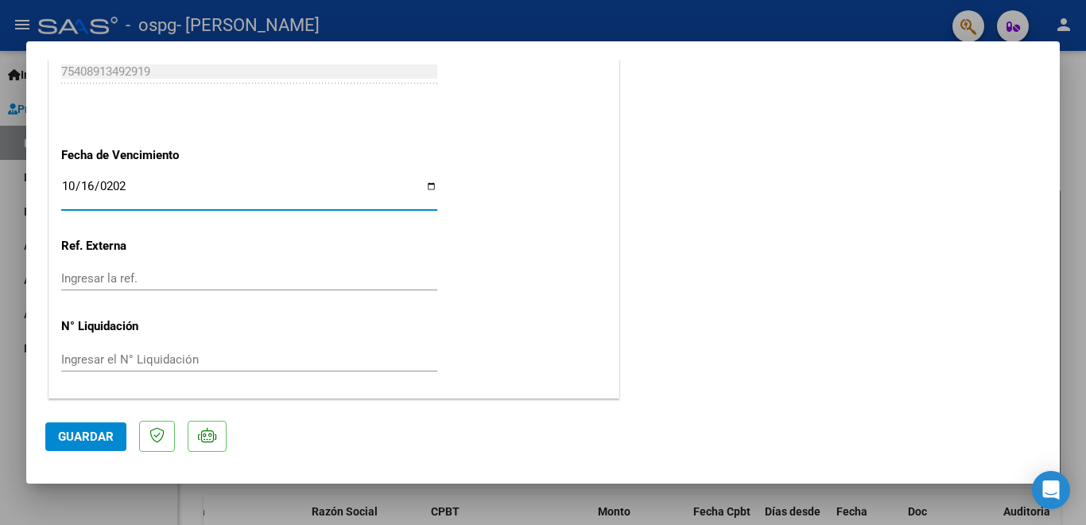
click at [94, 435] on span "Guardar" at bounding box center [86, 436] width 56 height 14
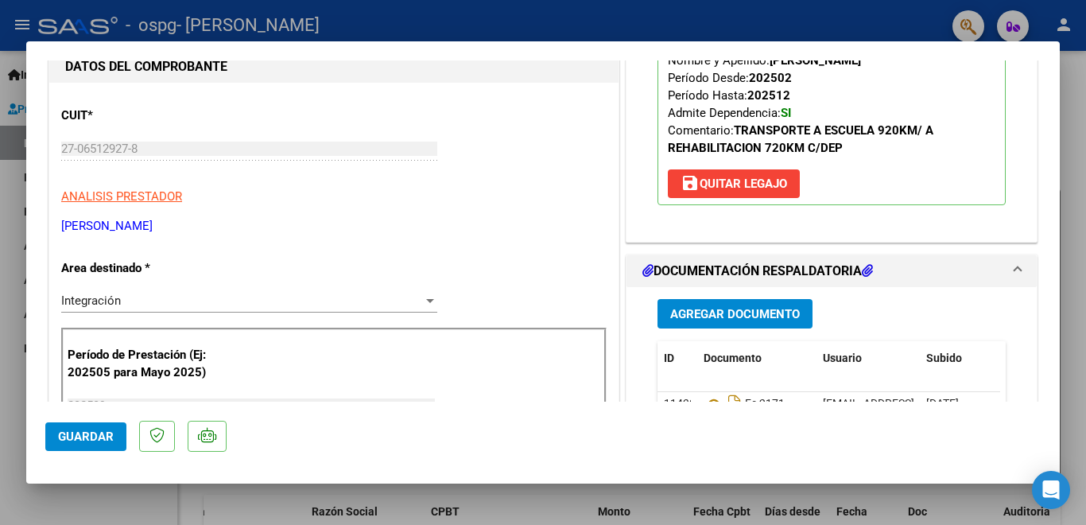
scroll to position [0, 0]
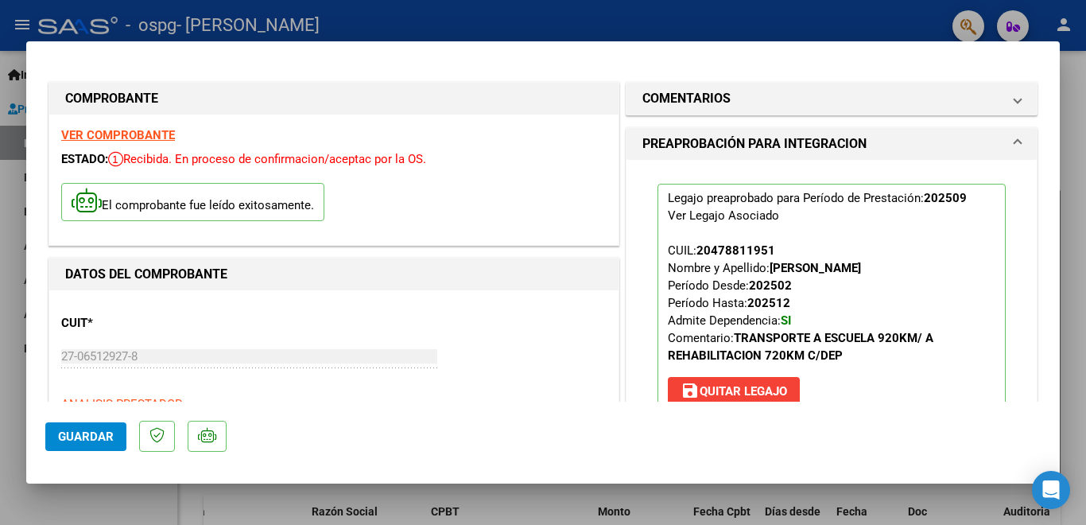
click at [15, 39] on div at bounding box center [543, 262] width 1086 height 525
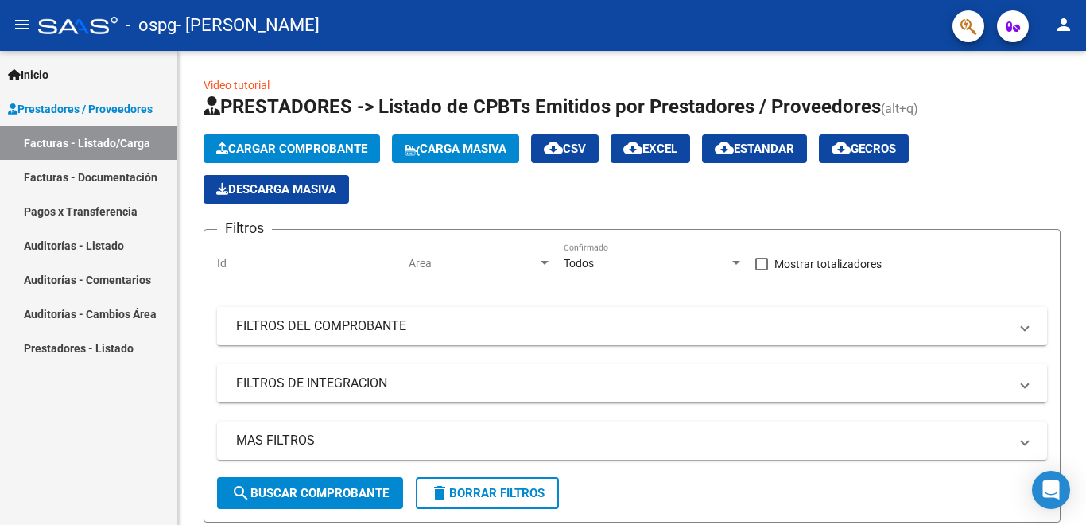
click at [109, 176] on link "Facturas - Documentación" at bounding box center [88, 177] width 177 height 34
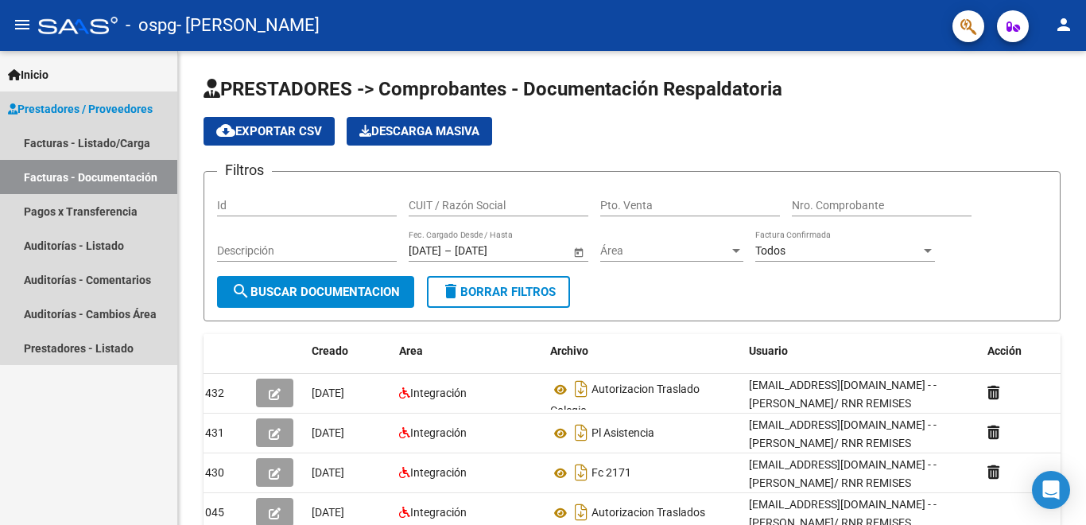
click at [118, 177] on link "Facturas - Documentación" at bounding box center [88, 177] width 177 height 34
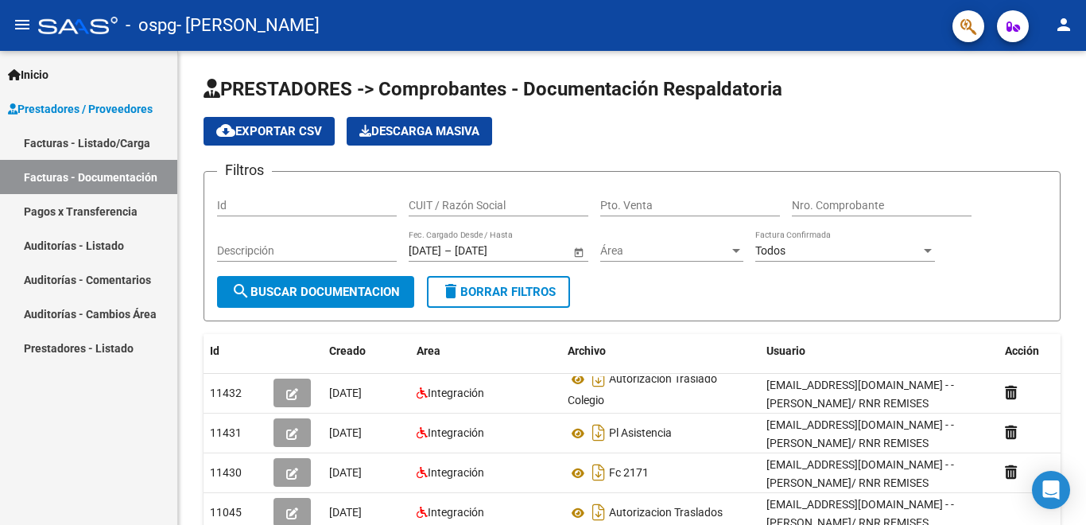
click at [52, 142] on link "Facturas - Listado/Carga" at bounding box center [88, 143] width 177 height 34
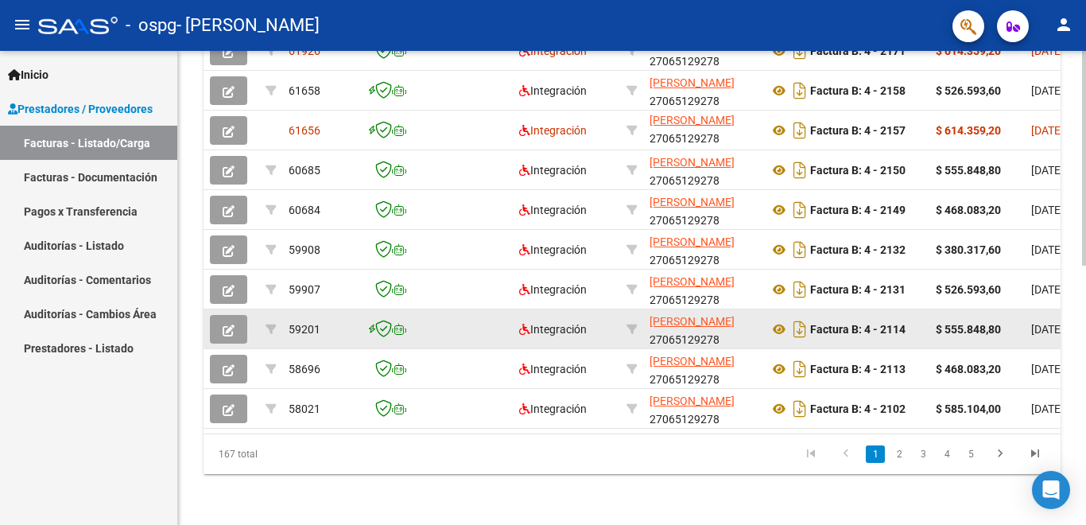
scroll to position [494, 0]
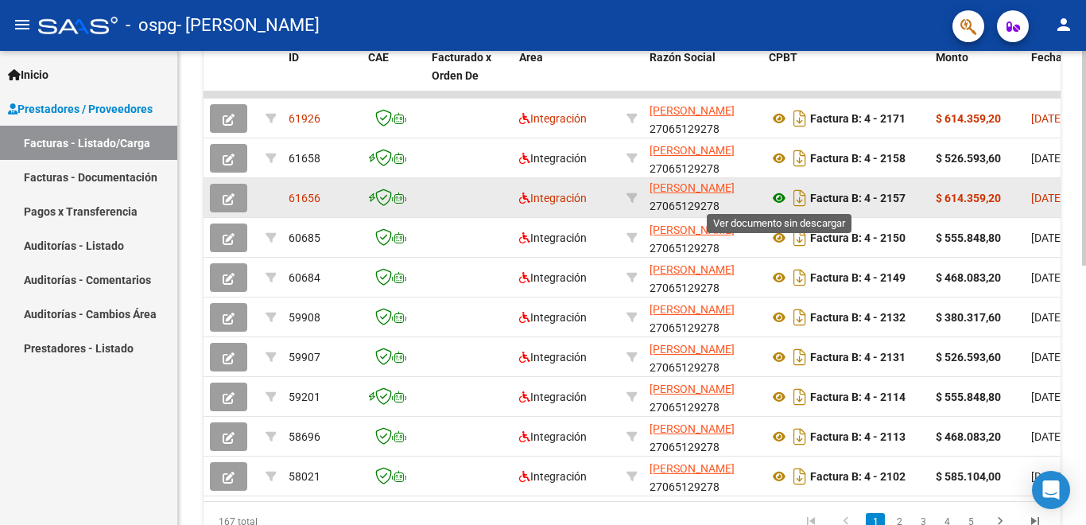
click at [782, 196] on icon at bounding box center [779, 197] width 21 height 19
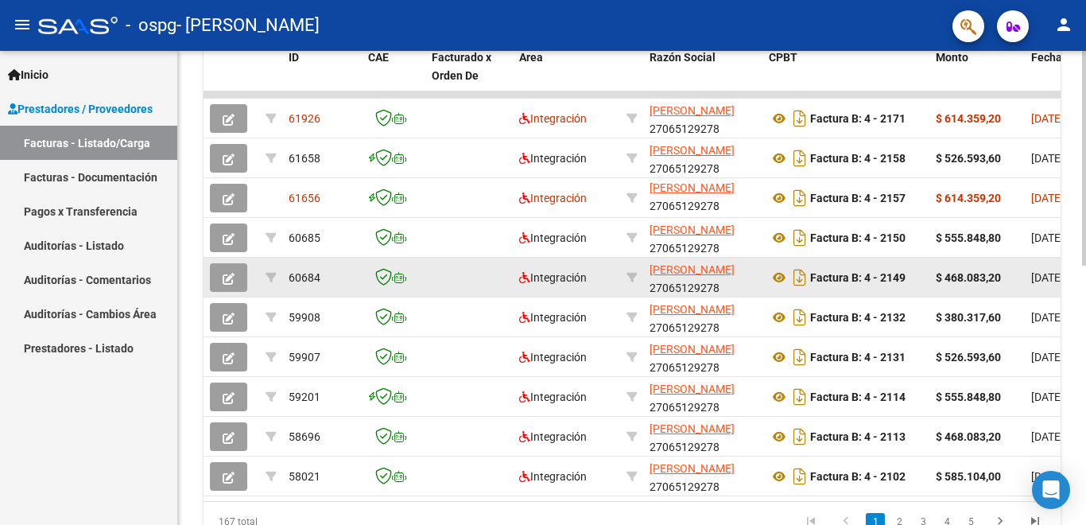
scroll to position [574, 0]
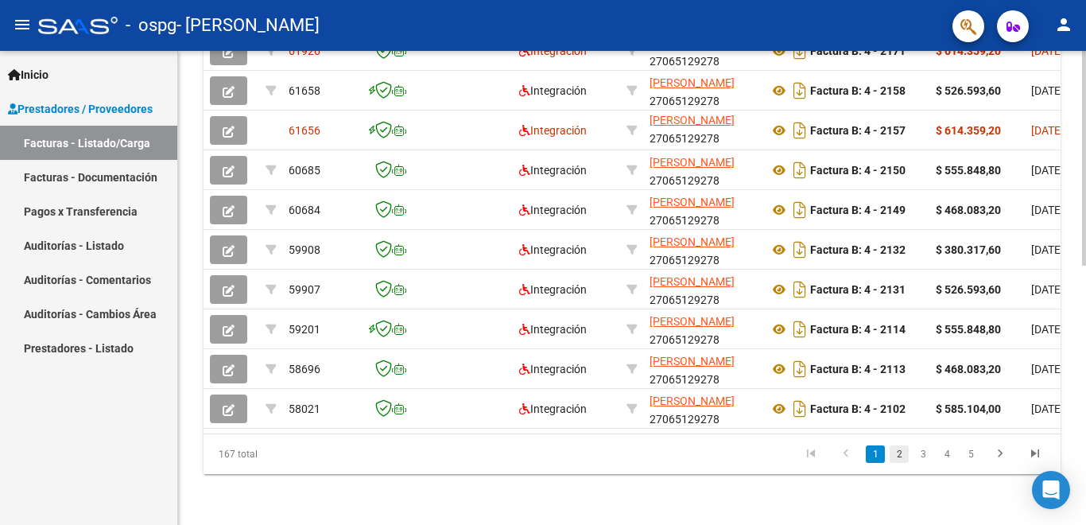
click at [897, 453] on link "2" at bounding box center [898, 453] width 19 height 17
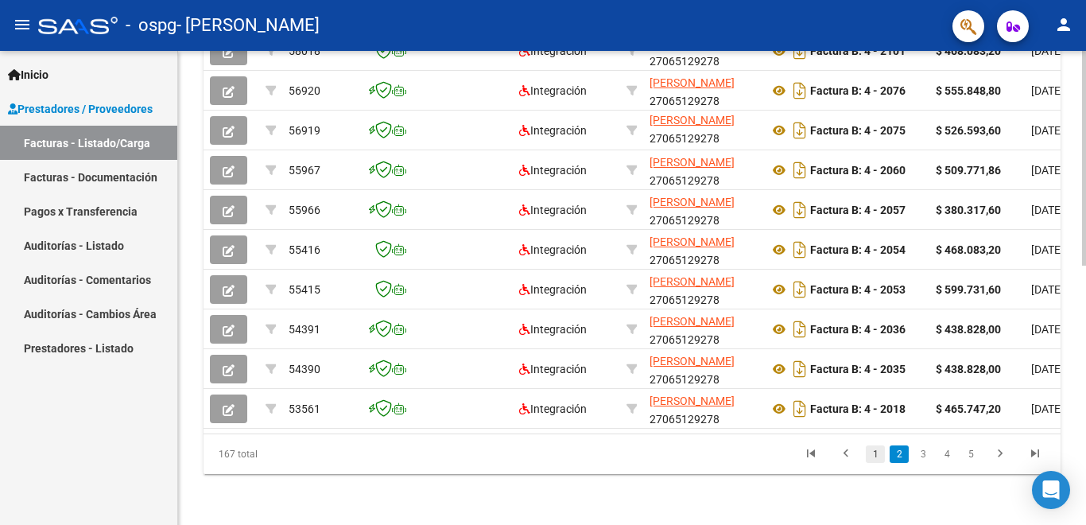
click at [873, 455] on link "1" at bounding box center [875, 453] width 19 height 17
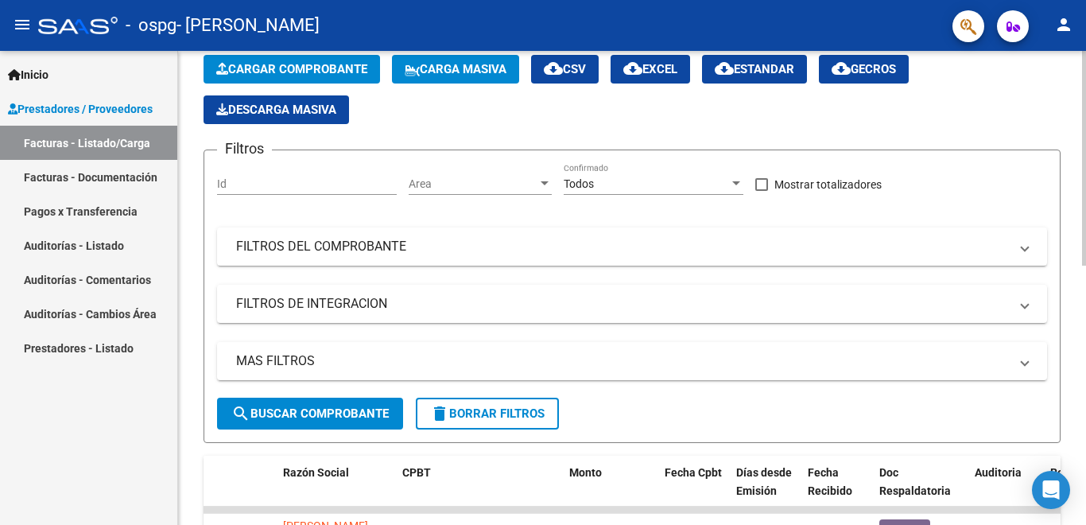
scroll to position [318, 0]
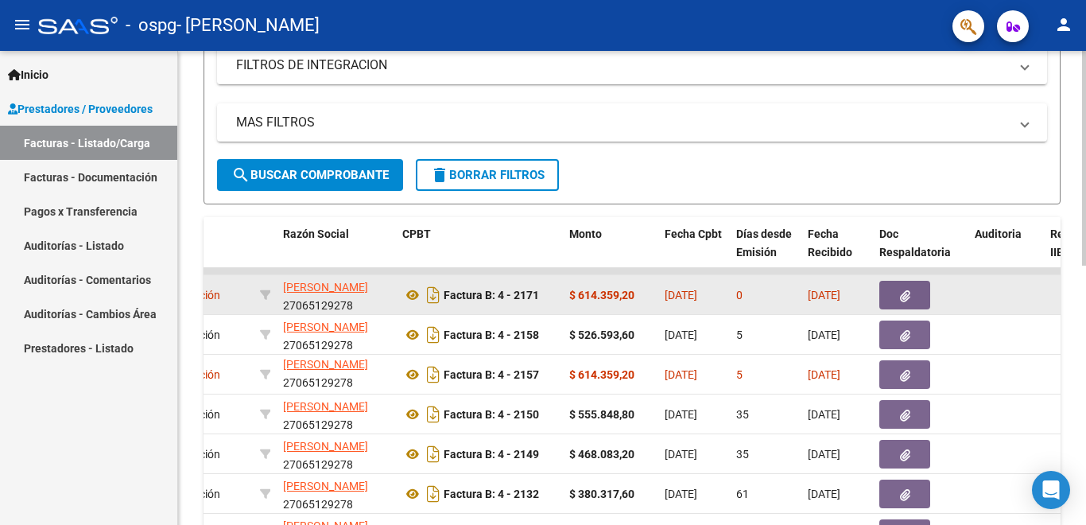
click at [904, 292] on icon "button" at bounding box center [905, 296] width 10 height 12
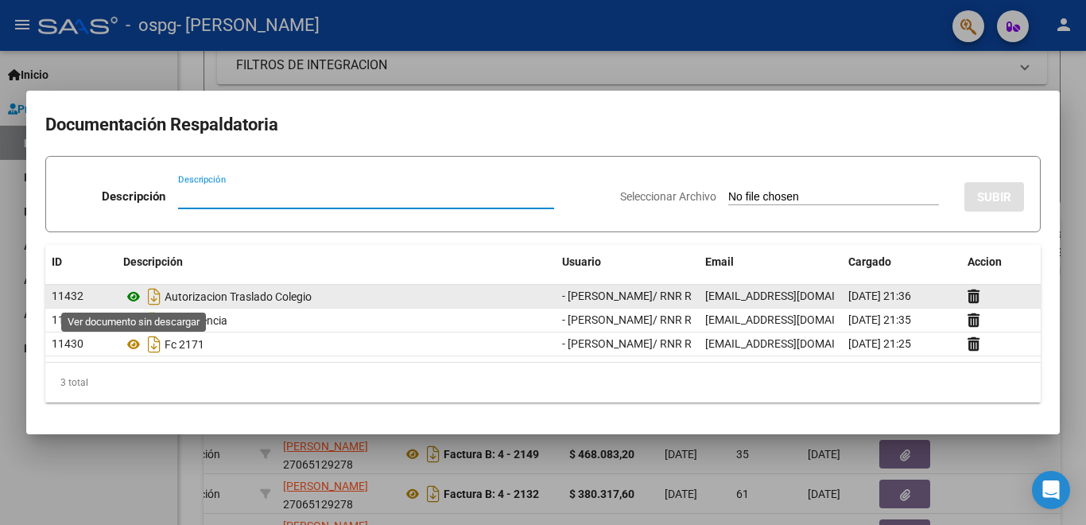
click at [135, 298] on icon at bounding box center [133, 296] width 21 height 19
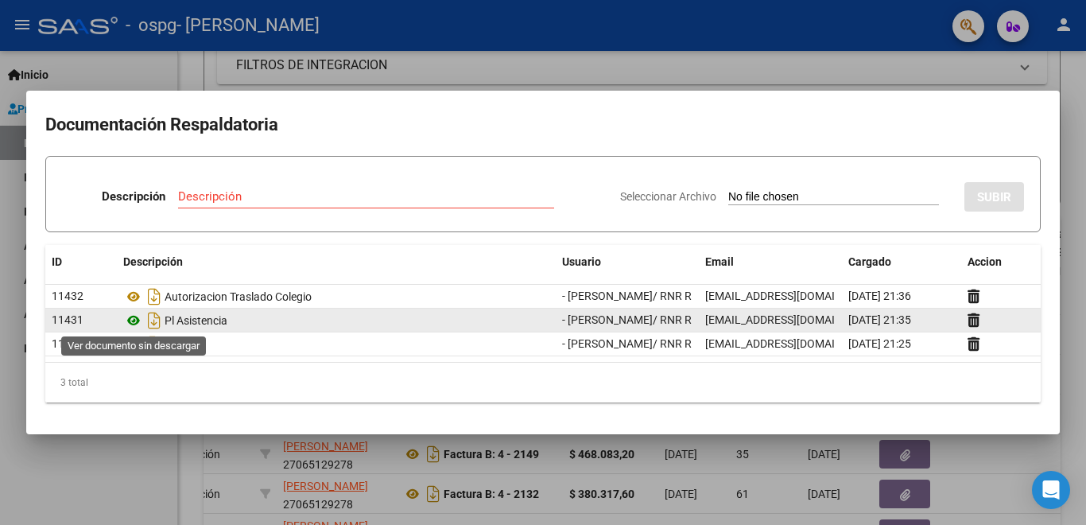
click at [134, 319] on icon at bounding box center [133, 320] width 21 height 19
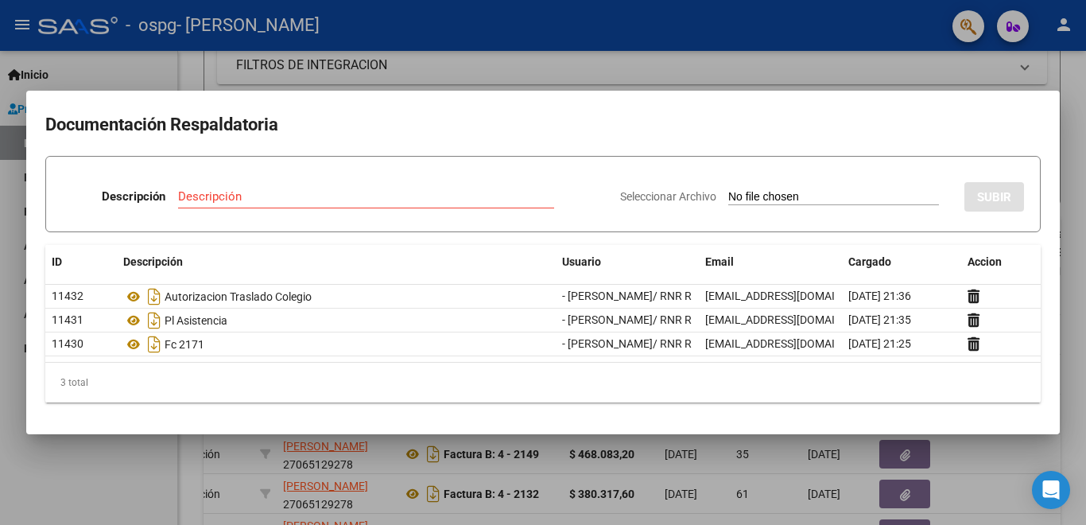
click at [99, 64] on div at bounding box center [543, 262] width 1086 height 525
